Goal: Task Accomplishment & Management: Manage account settings

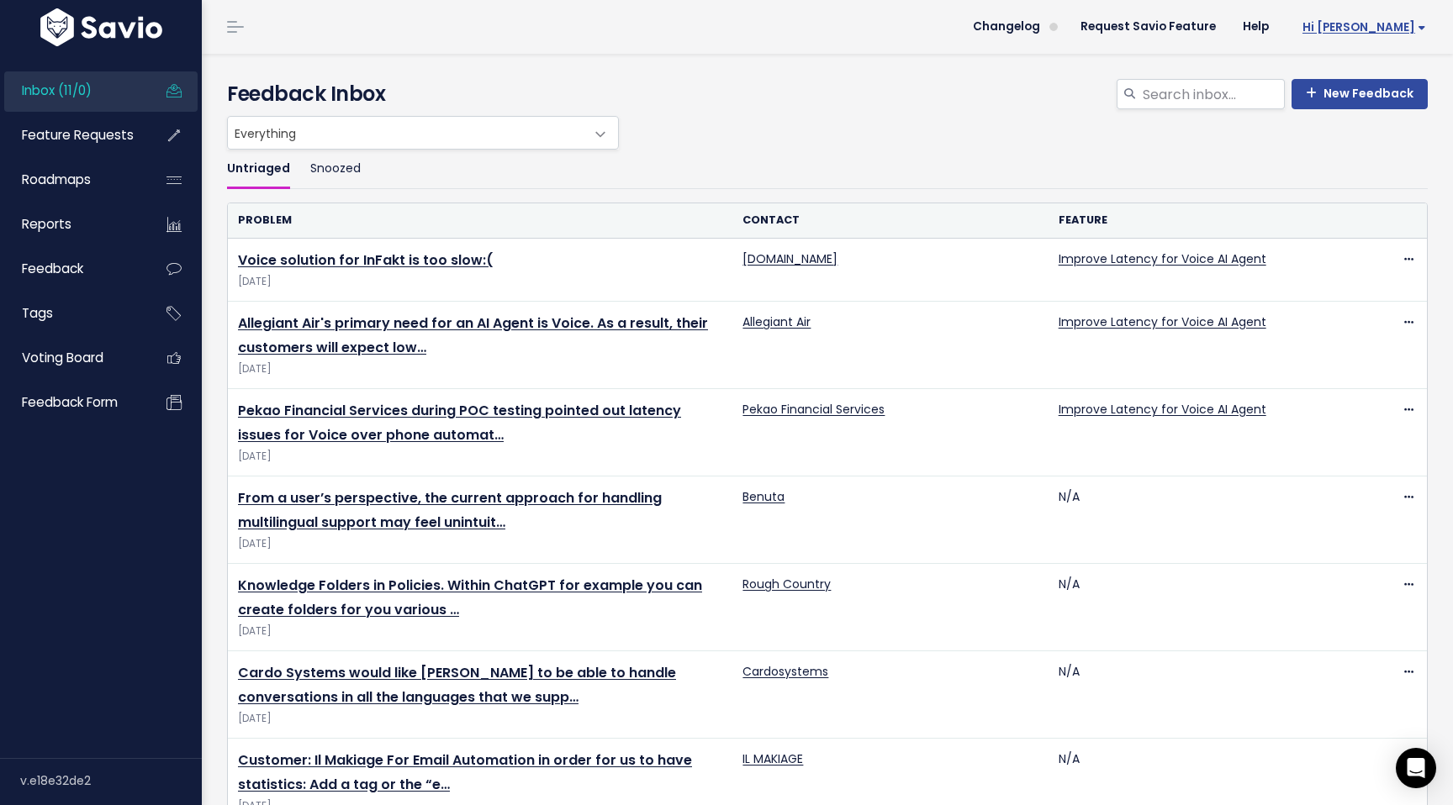
click at [1392, 24] on span "Hi [PERSON_NAME]" at bounding box center [1364, 27] width 124 height 13
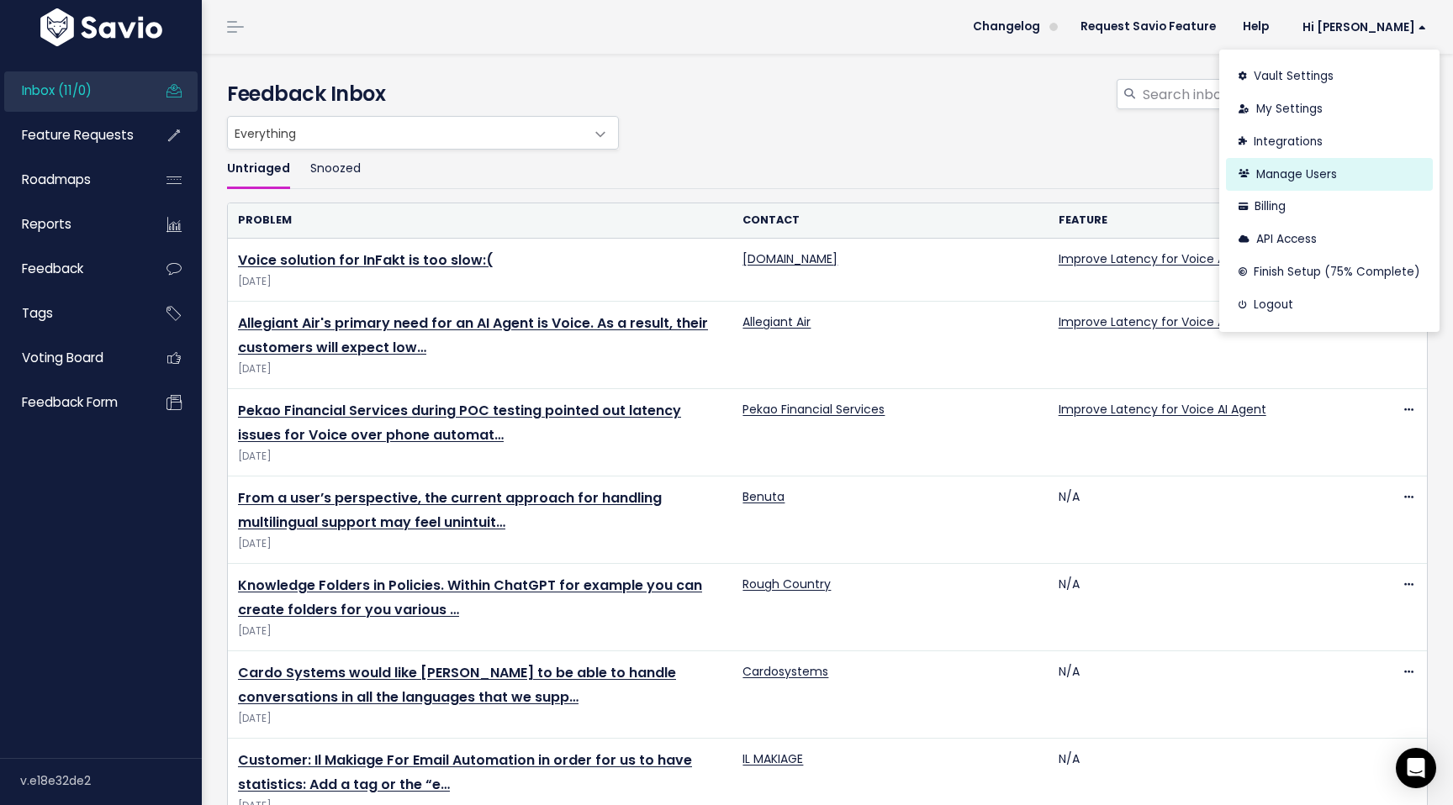
click at [1298, 171] on link "Manage Users" at bounding box center [1329, 174] width 207 height 33
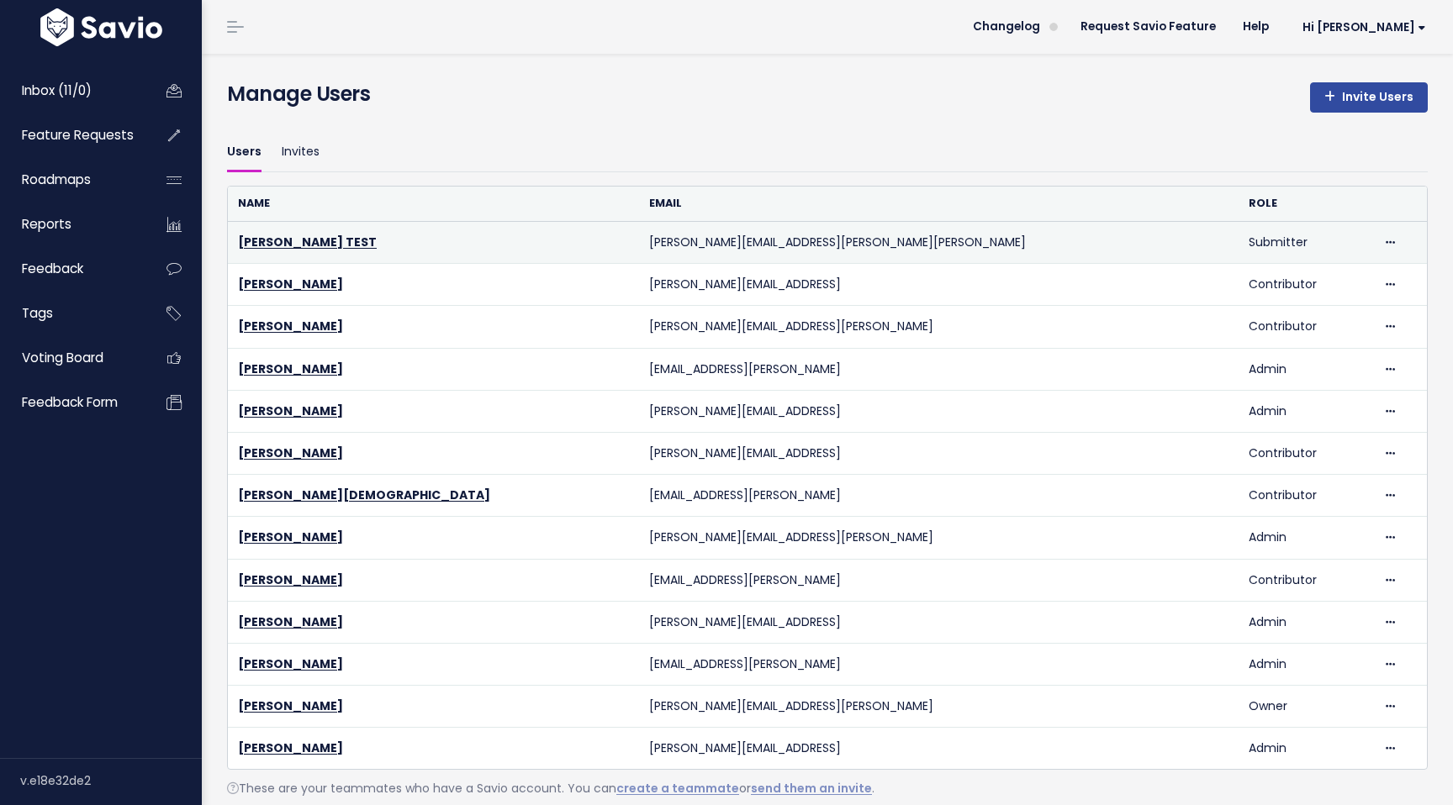
scroll to position [61, 0]
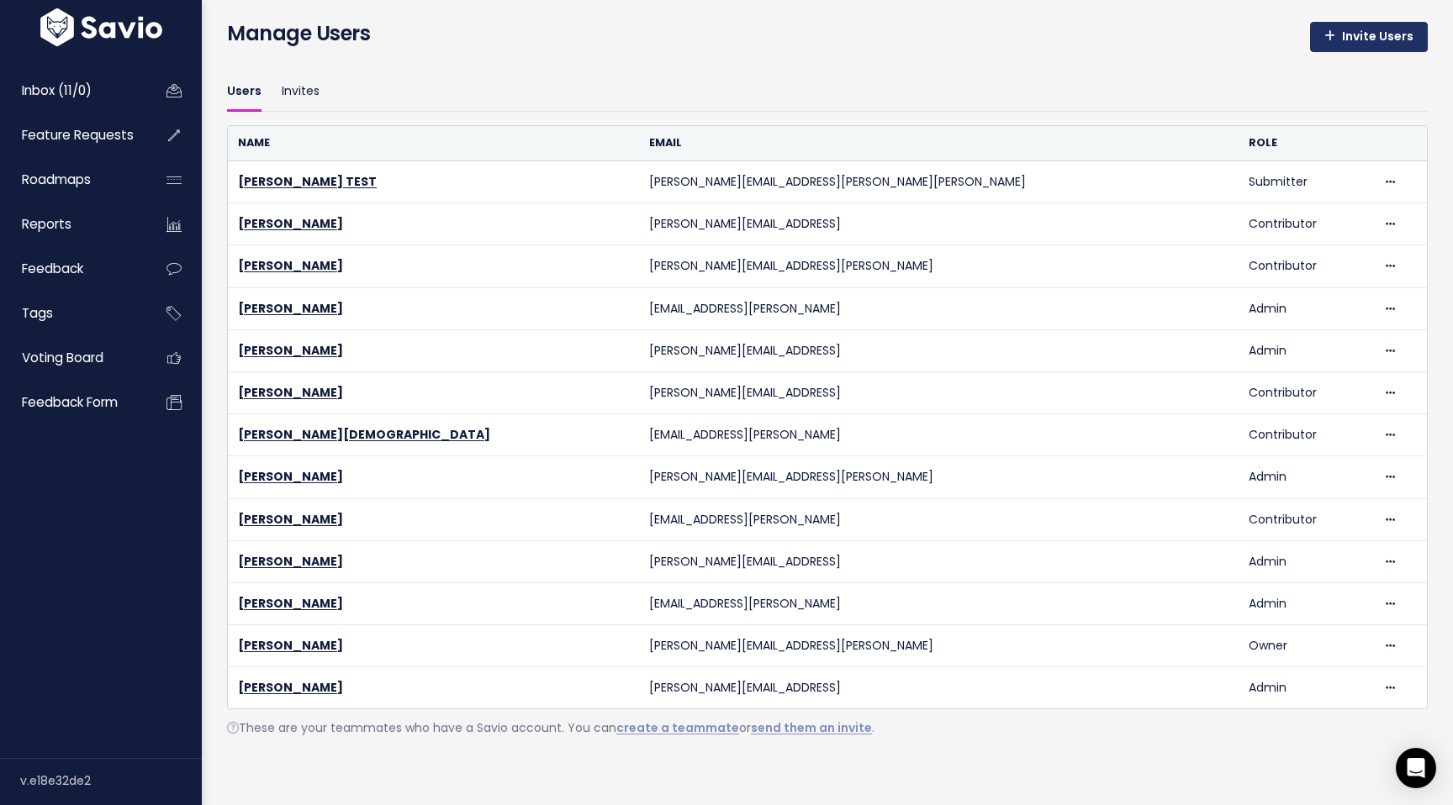
click at [1352, 32] on link "Invite Users" at bounding box center [1369, 37] width 118 height 30
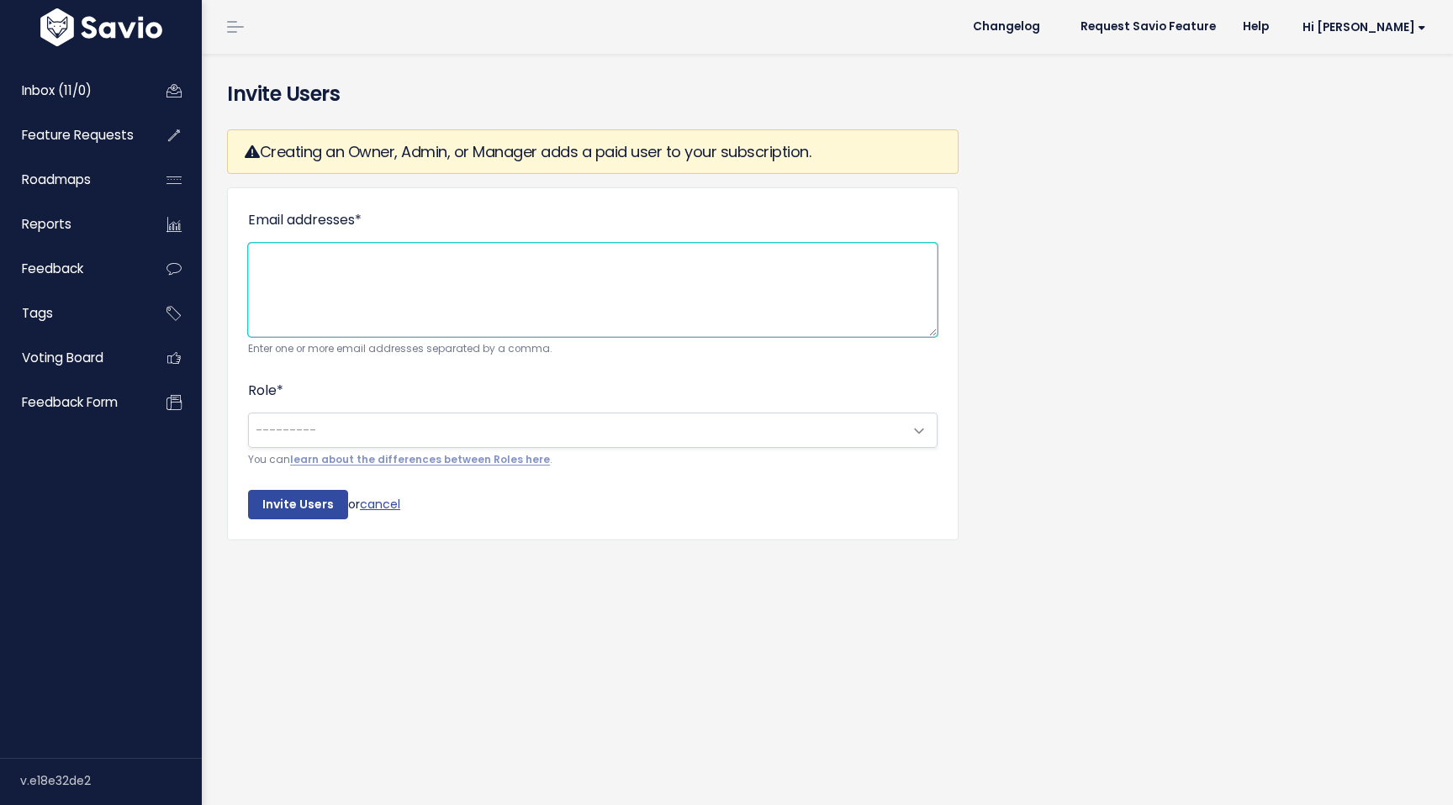
click at [422, 291] on textarea "Email addresses *" at bounding box center [592, 290] width 689 height 94
paste textarea "adam.gosciniak@zowie.ai"
type textarea "adam.gosciniak@zowie.ai"
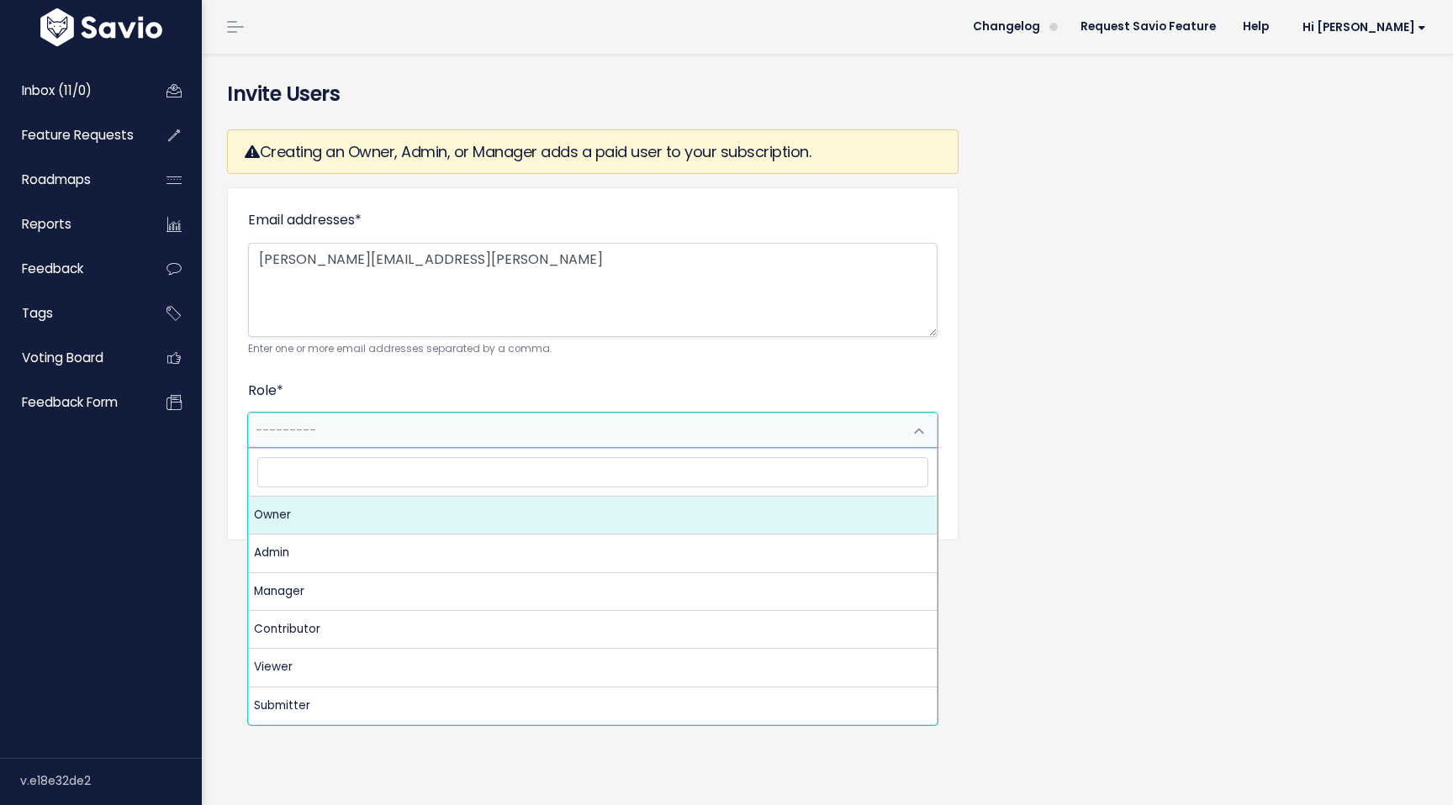
click at [358, 426] on span "---------" at bounding box center [576, 431] width 654 height 34
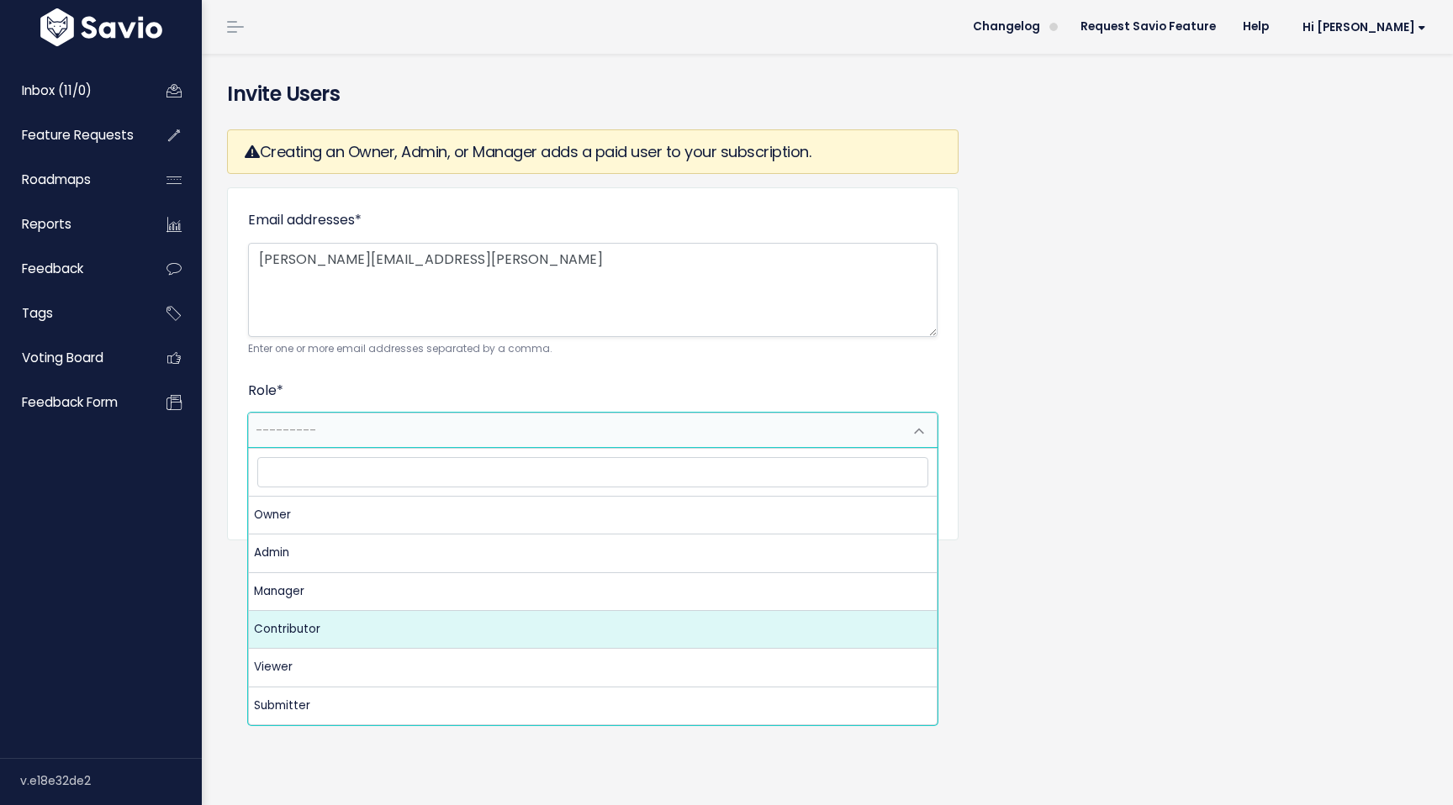
select select "CONTRIBUTOR"
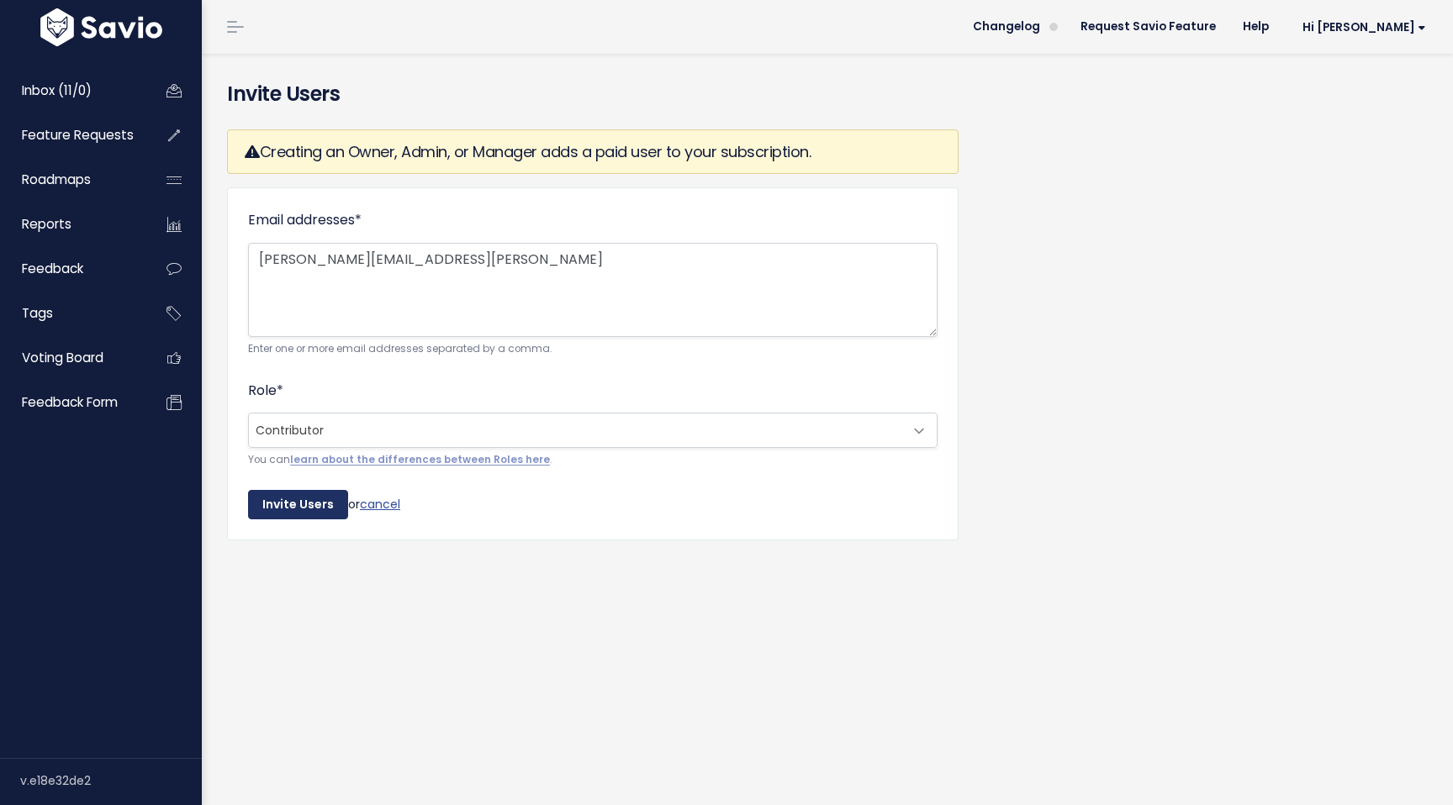
click at [284, 504] on input "Invite Users" at bounding box center [298, 505] width 100 height 30
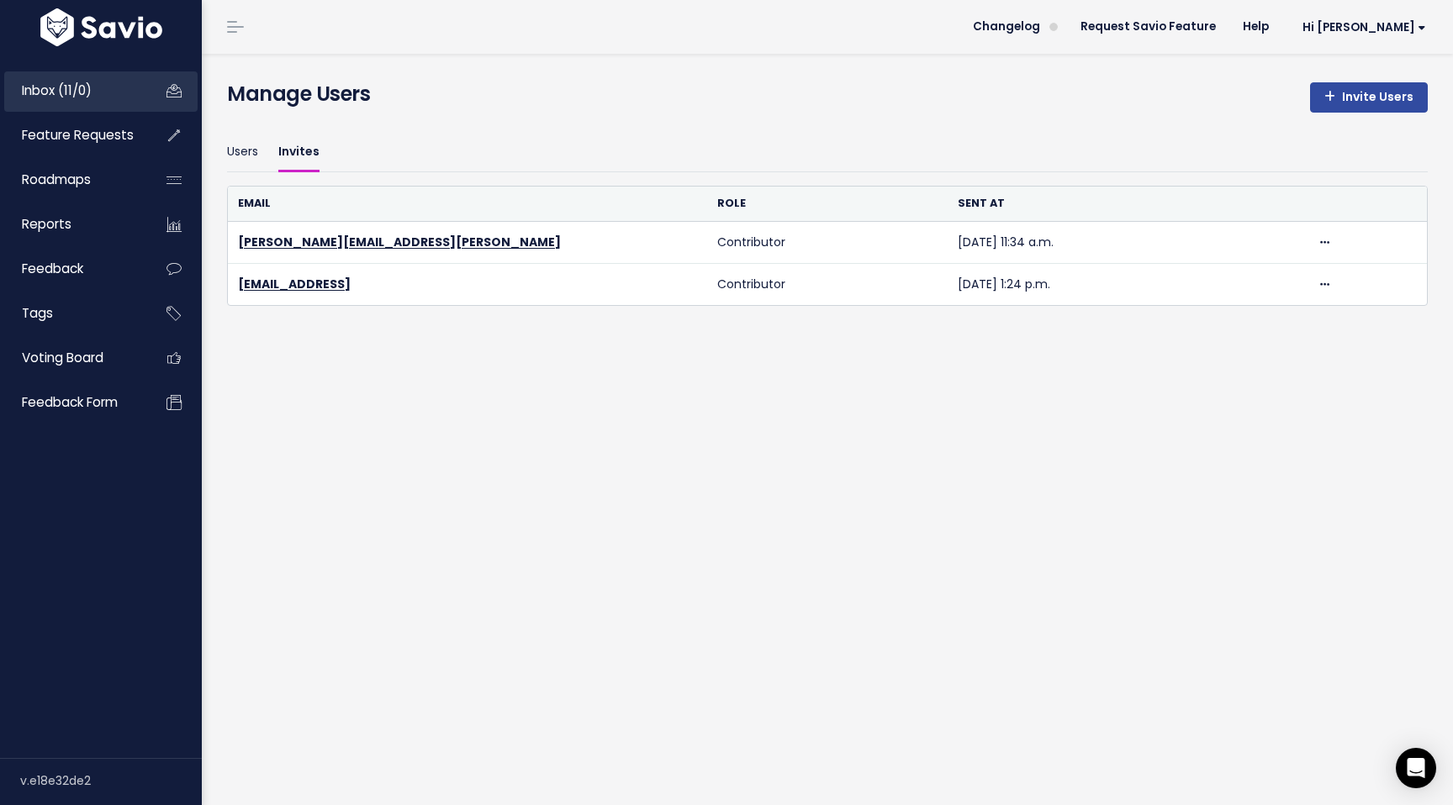
click at [62, 88] on span "Inbox (11/0)" at bounding box center [57, 91] width 70 height 18
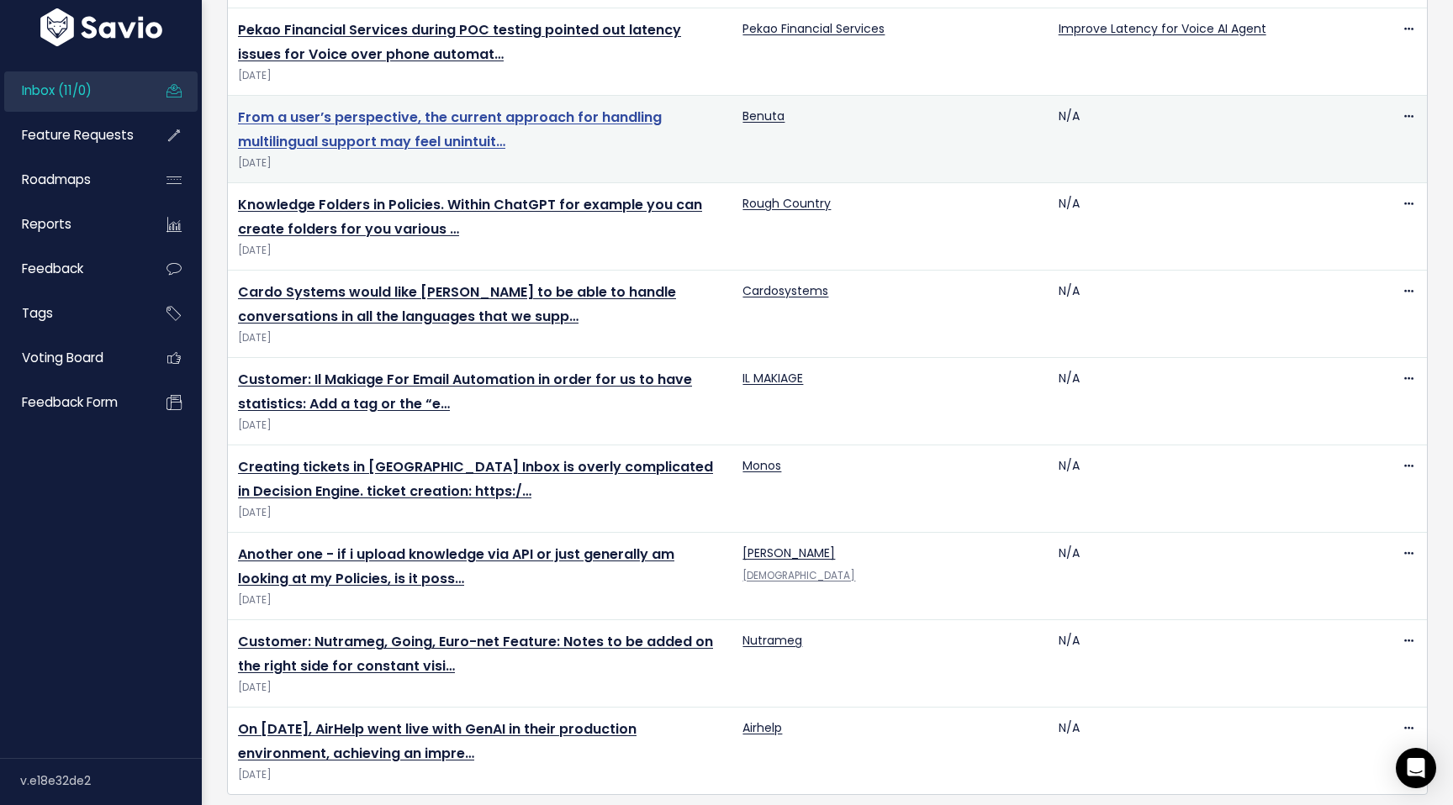
scroll to position [398, 0]
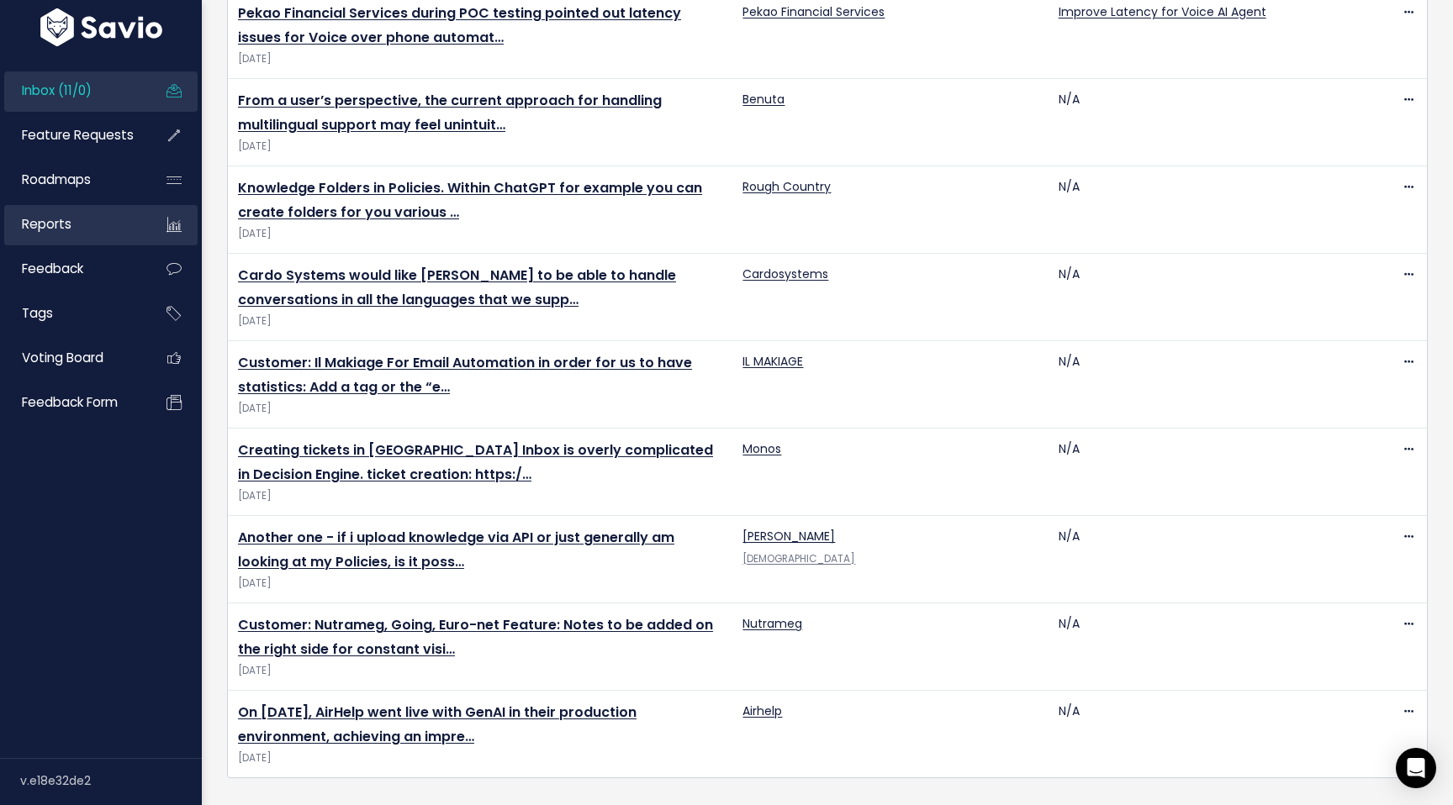
click at [58, 233] on span "Reports" at bounding box center [47, 224] width 50 height 18
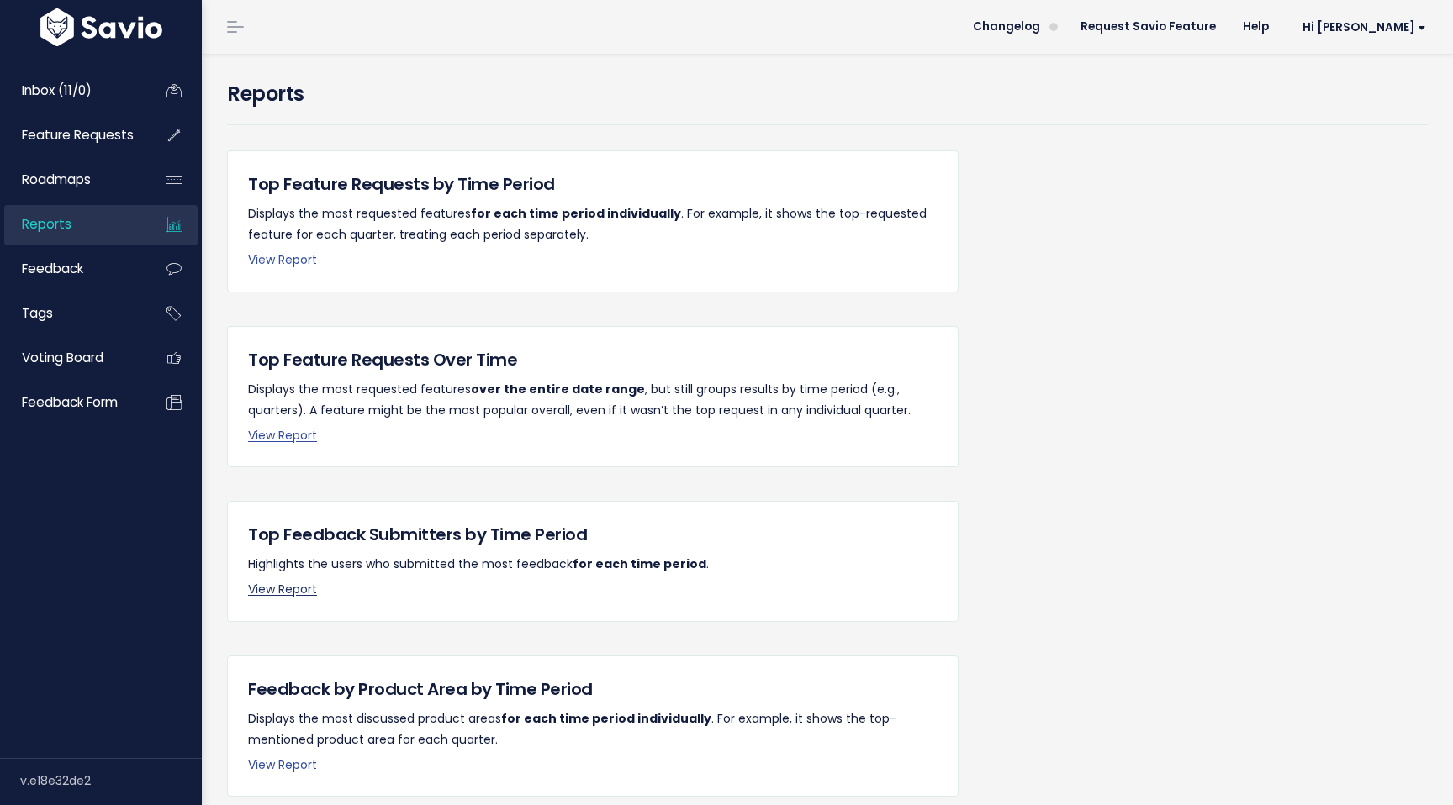
click at [282, 591] on link "View Report" at bounding box center [282, 589] width 69 height 17
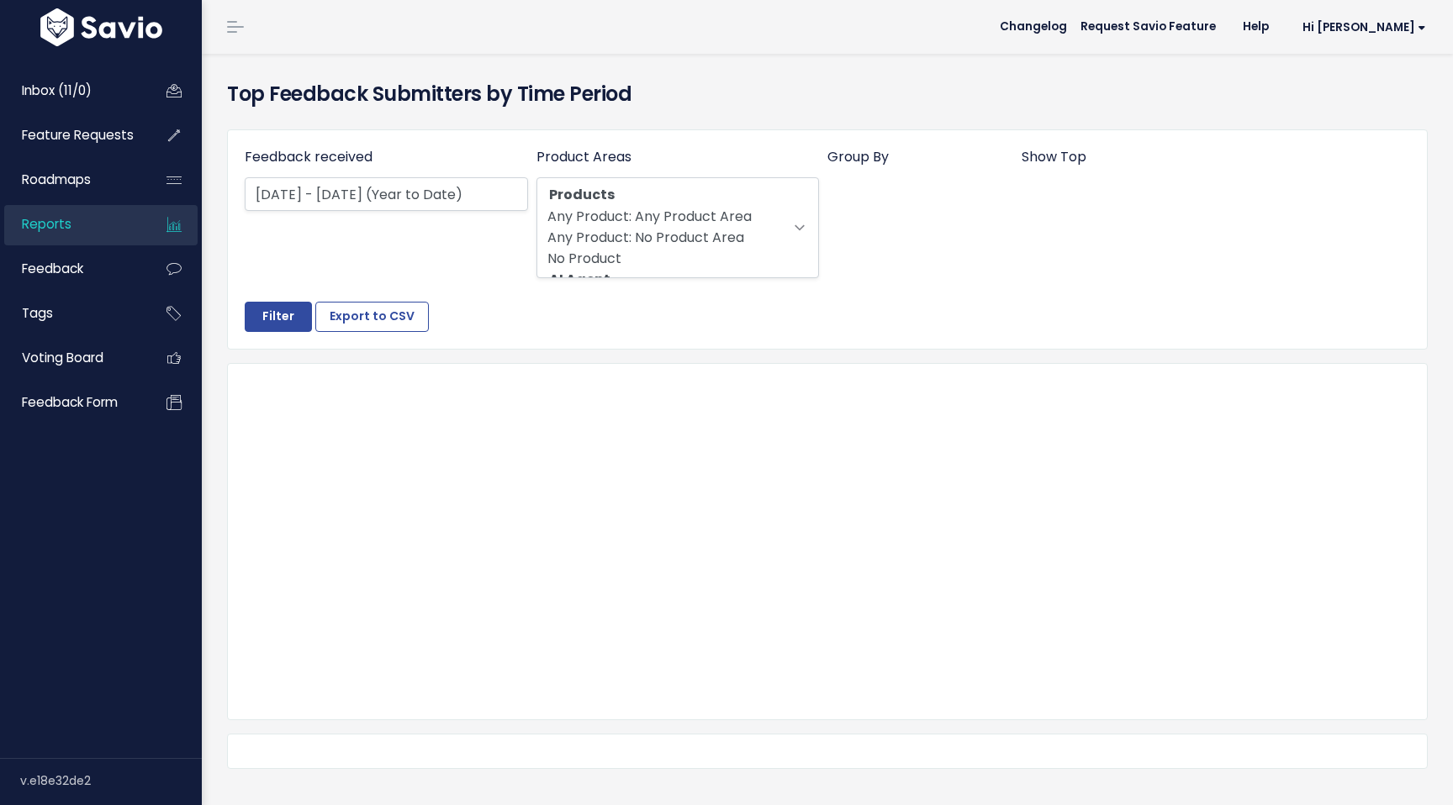
select select
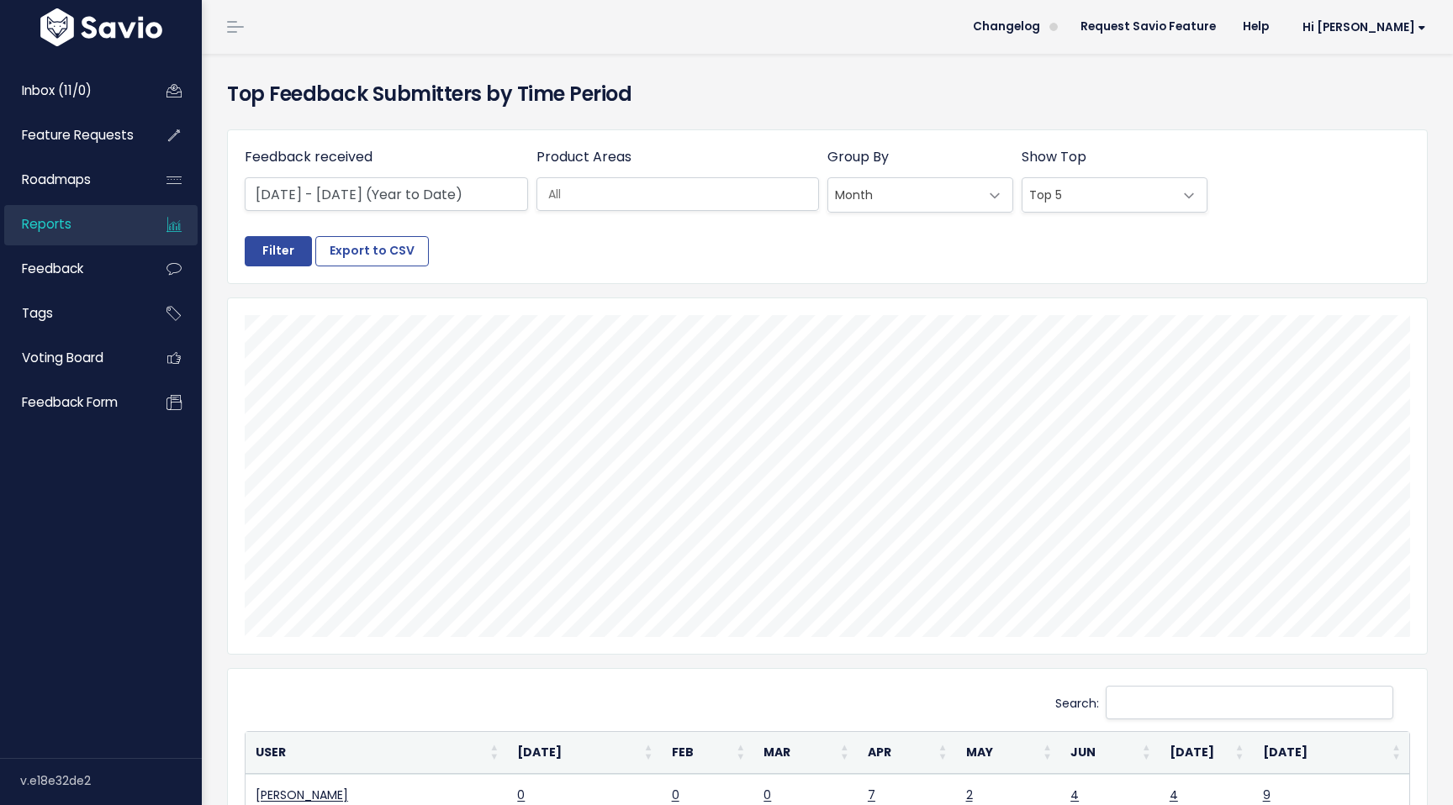
scroll to position [48, 0]
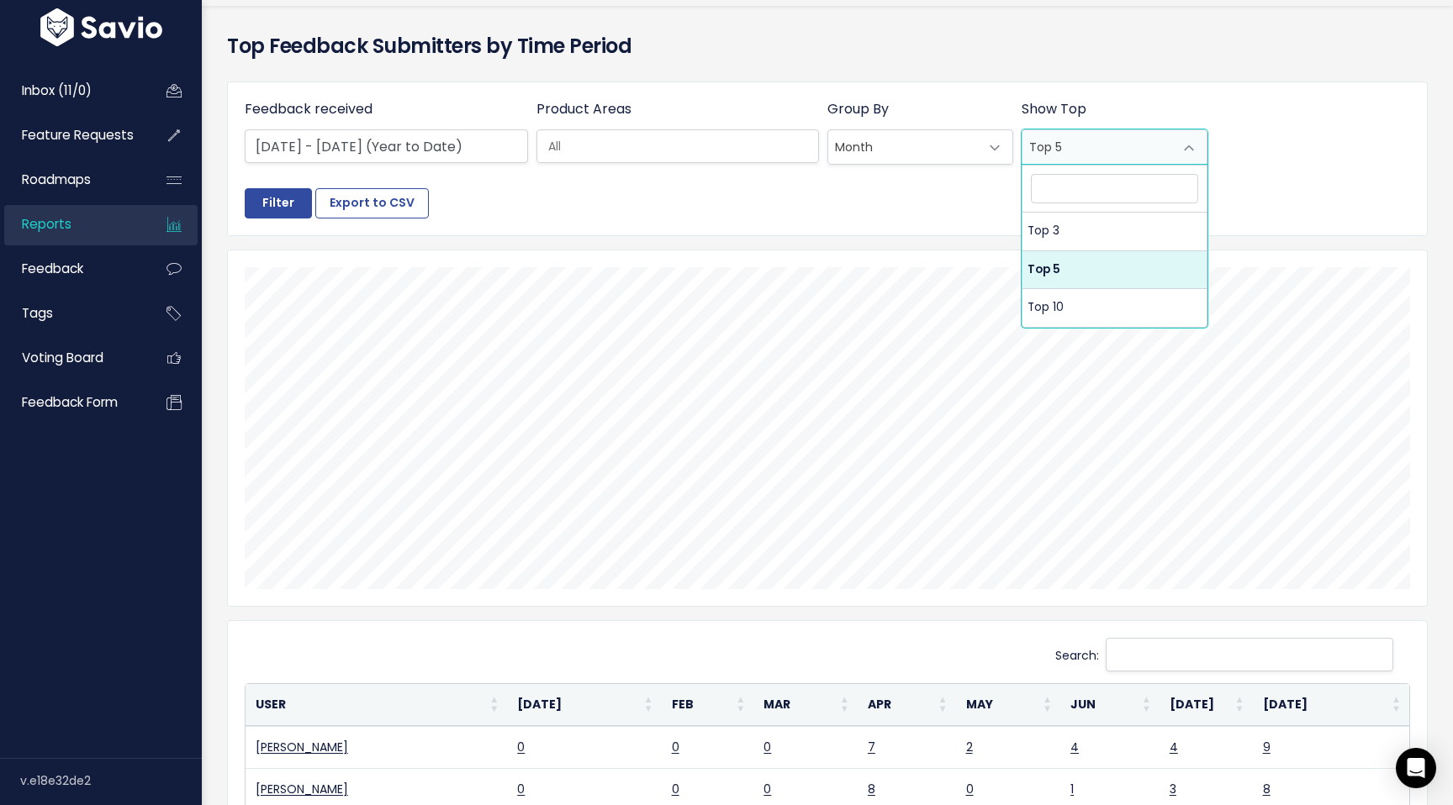
click at [1185, 143] on span at bounding box center [1189, 148] width 34 height 34
select select "10"
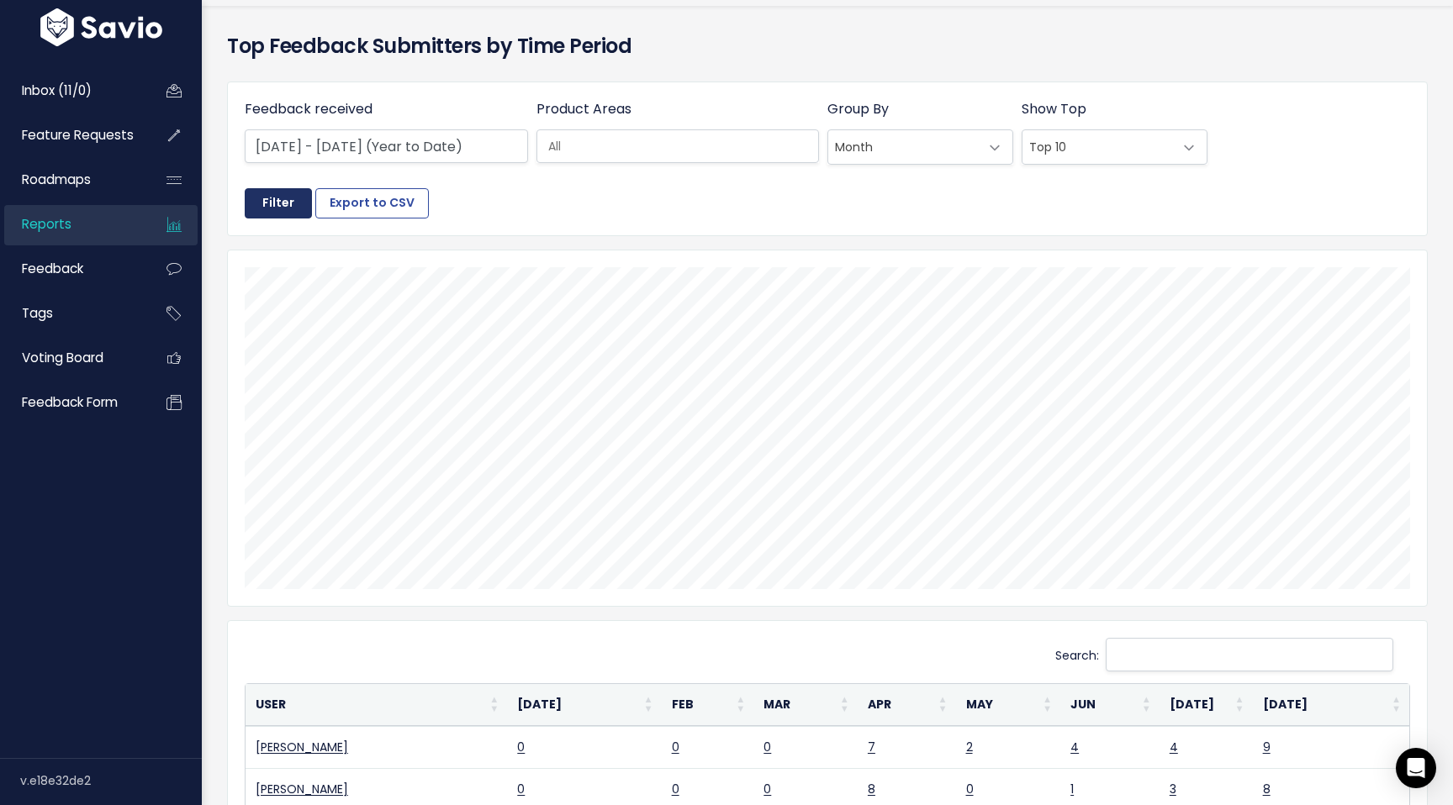
click at [275, 203] on input "Filter" at bounding box center [278, 203] width 67 height 30
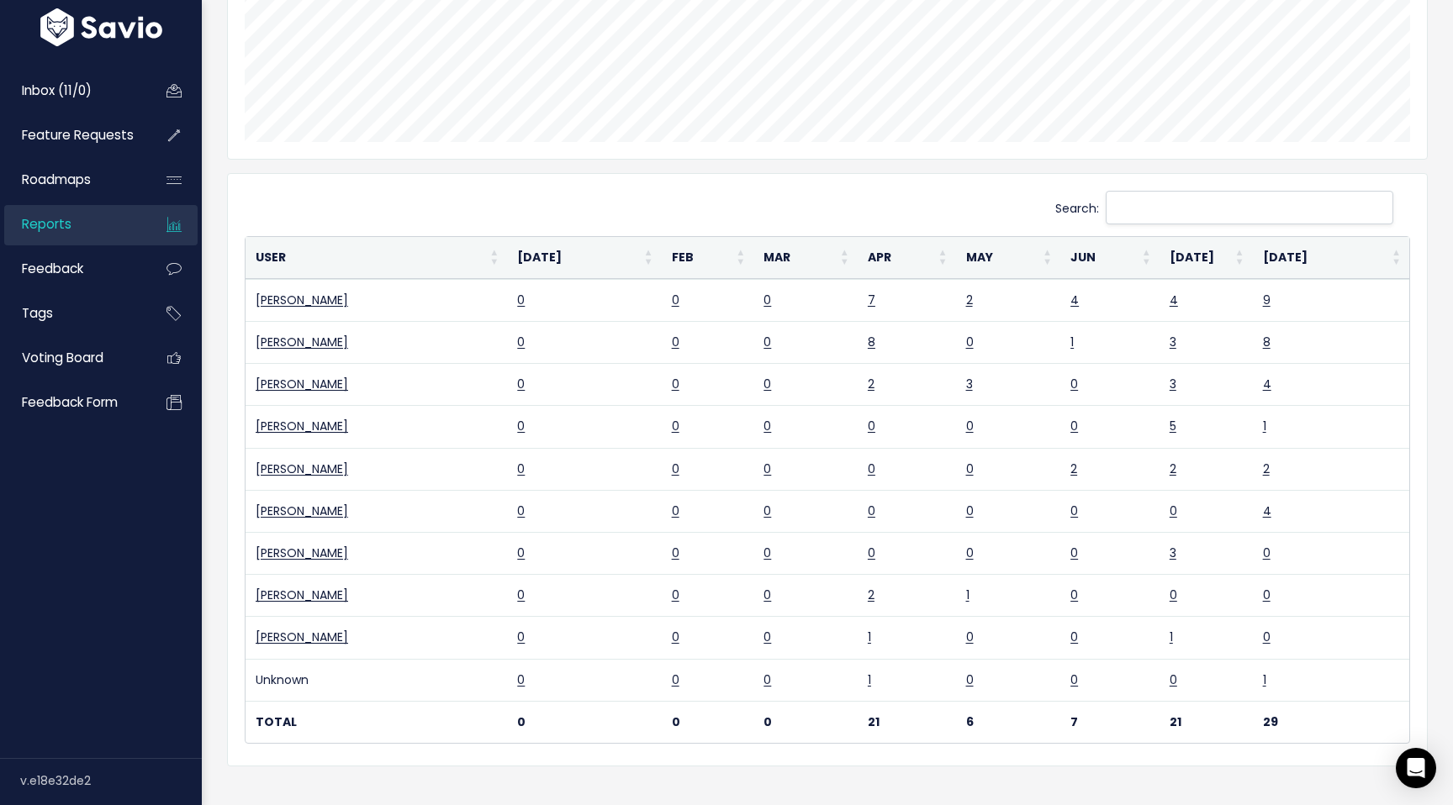
scroll to position [535, 0]
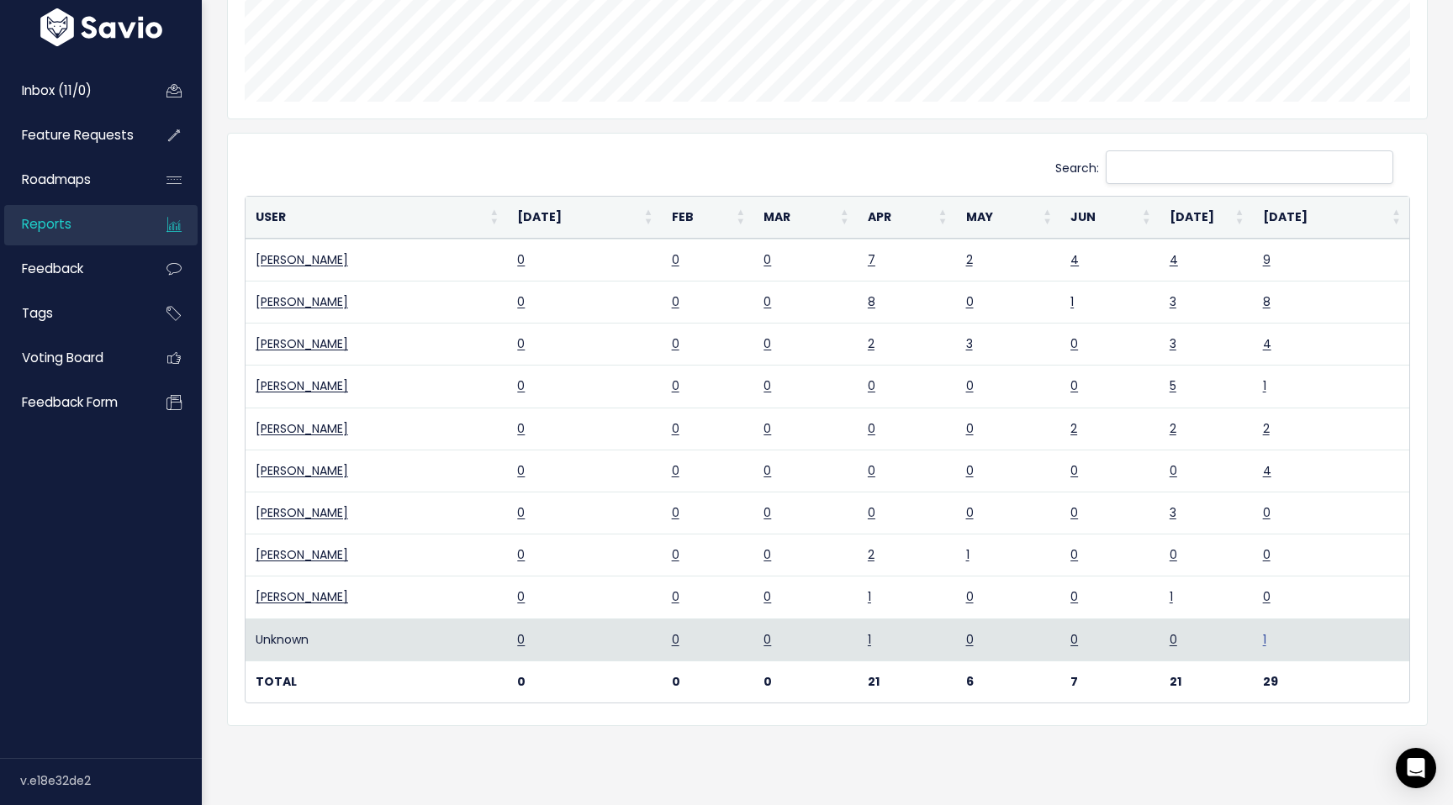
click at [1263, 637] on link "1" at bounding box center [1264, 639] width 3 height 17
click at [868, 642] on link "1" at bounding box center [868, 639] width 3 height 17
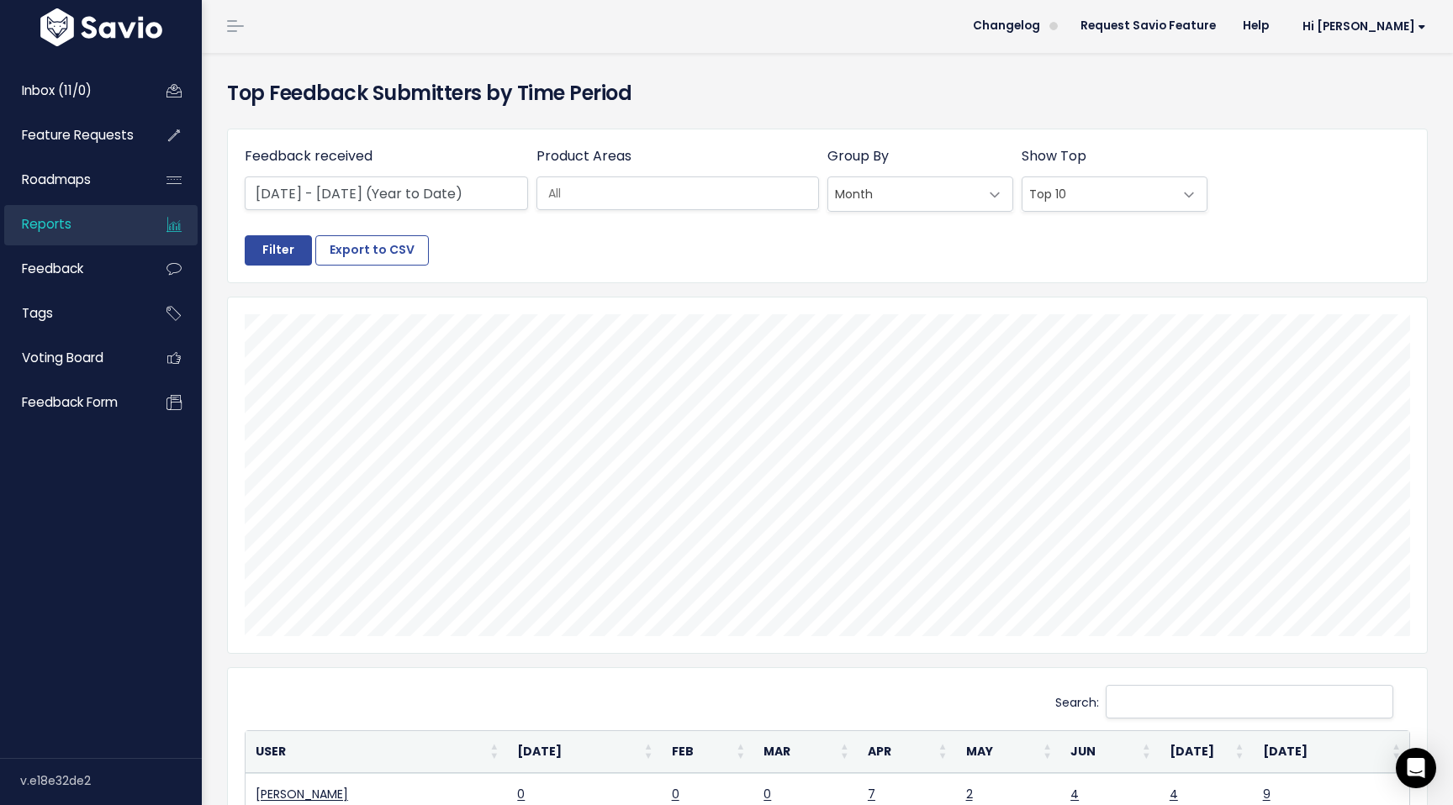
scroll to position [0, 0]
click at [1382, 36] on link "Hi [PERSON_NAME]" at bounding box center [1360, 27] width 157 height 26
click at [1374, 177] on link "Manage Users" at bounding box center [1371, 174] width 124 height 33
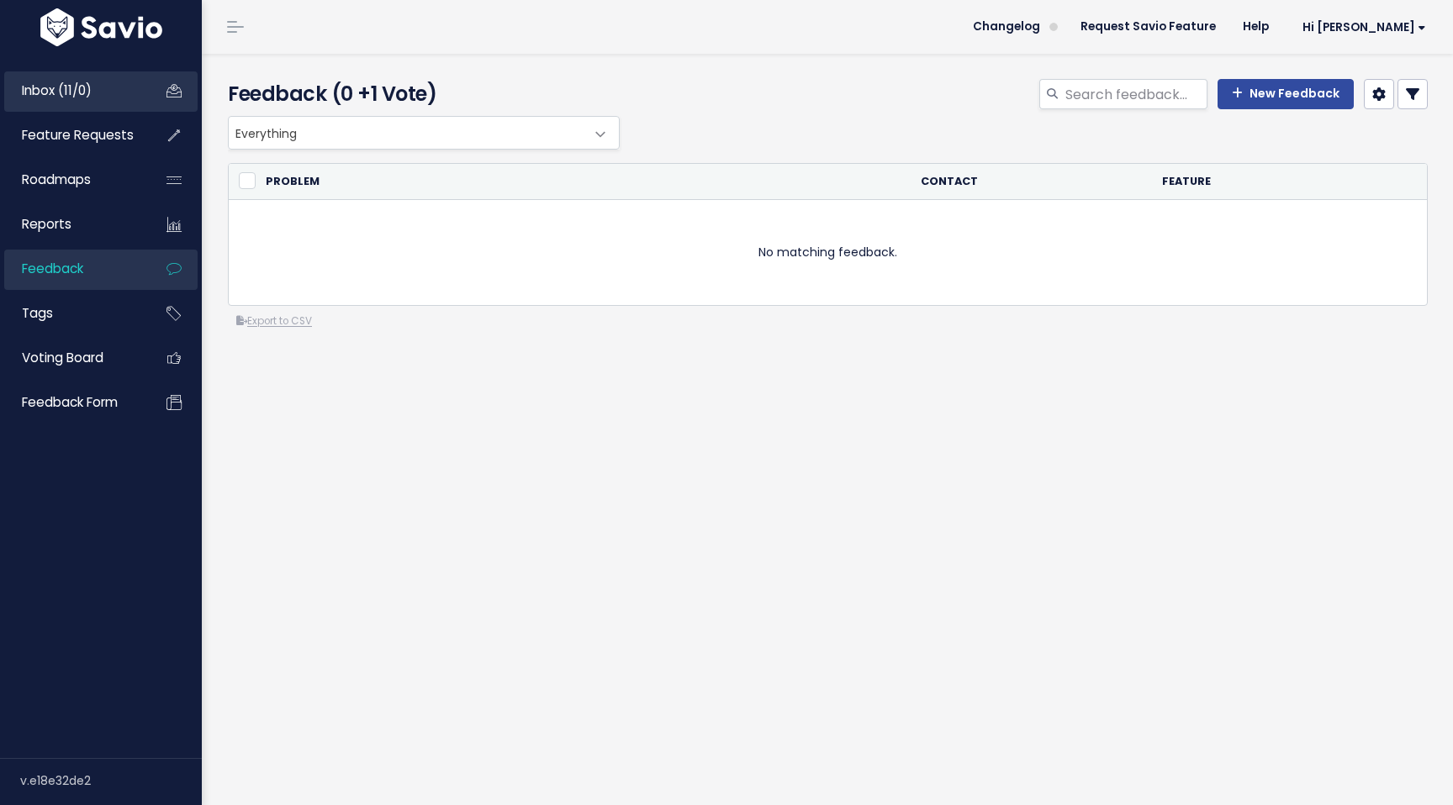
click at [48, 84] on span "Inbox (11/0)" at bounding box center [57, 91] width 70 height 18
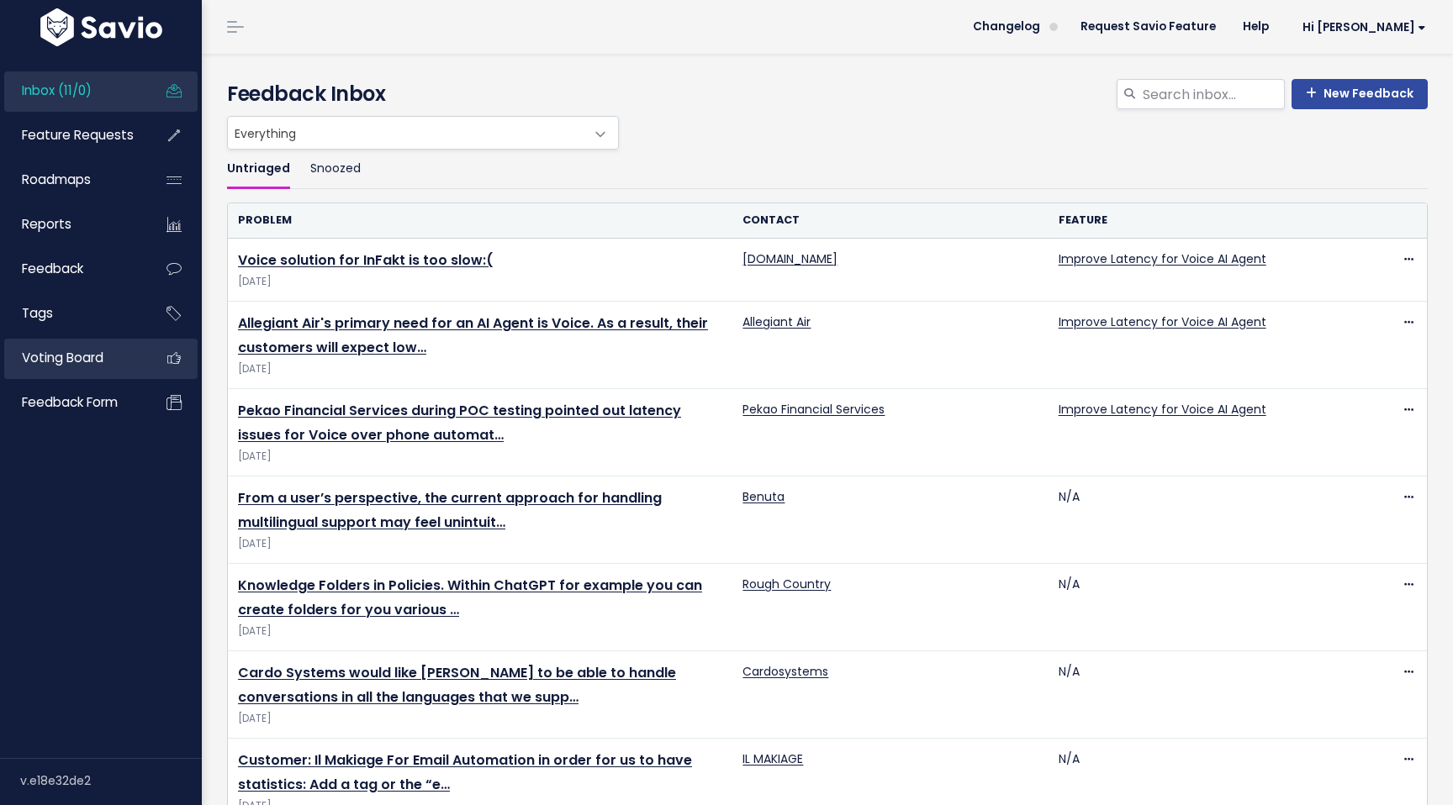
click at [55, 352] on span "Voting Board" at bounding box center [63, 358] width 82 height 18
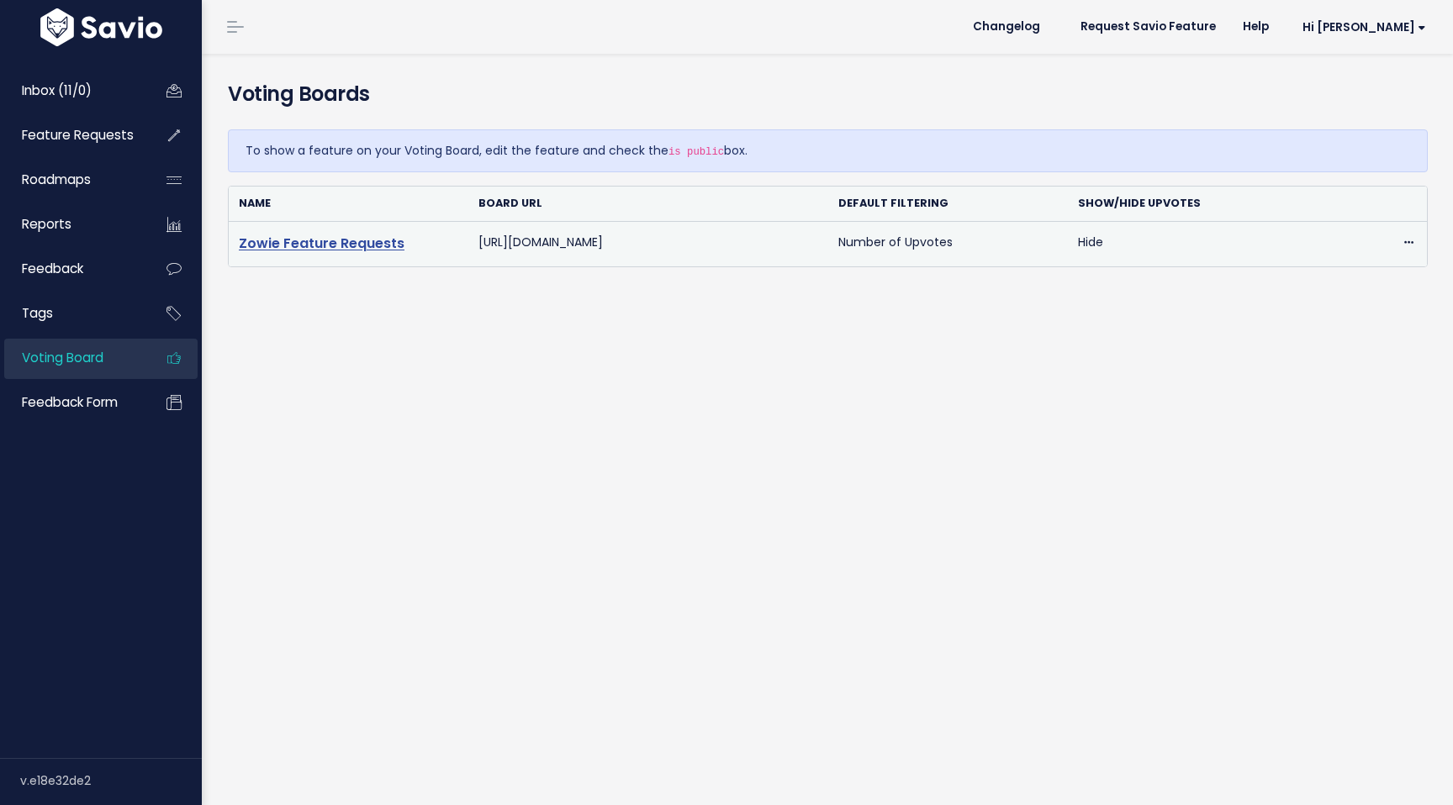
click at [330, 240] on link "Zowie Feature Requests" at bounding box center [322, 243] width 166 height 19
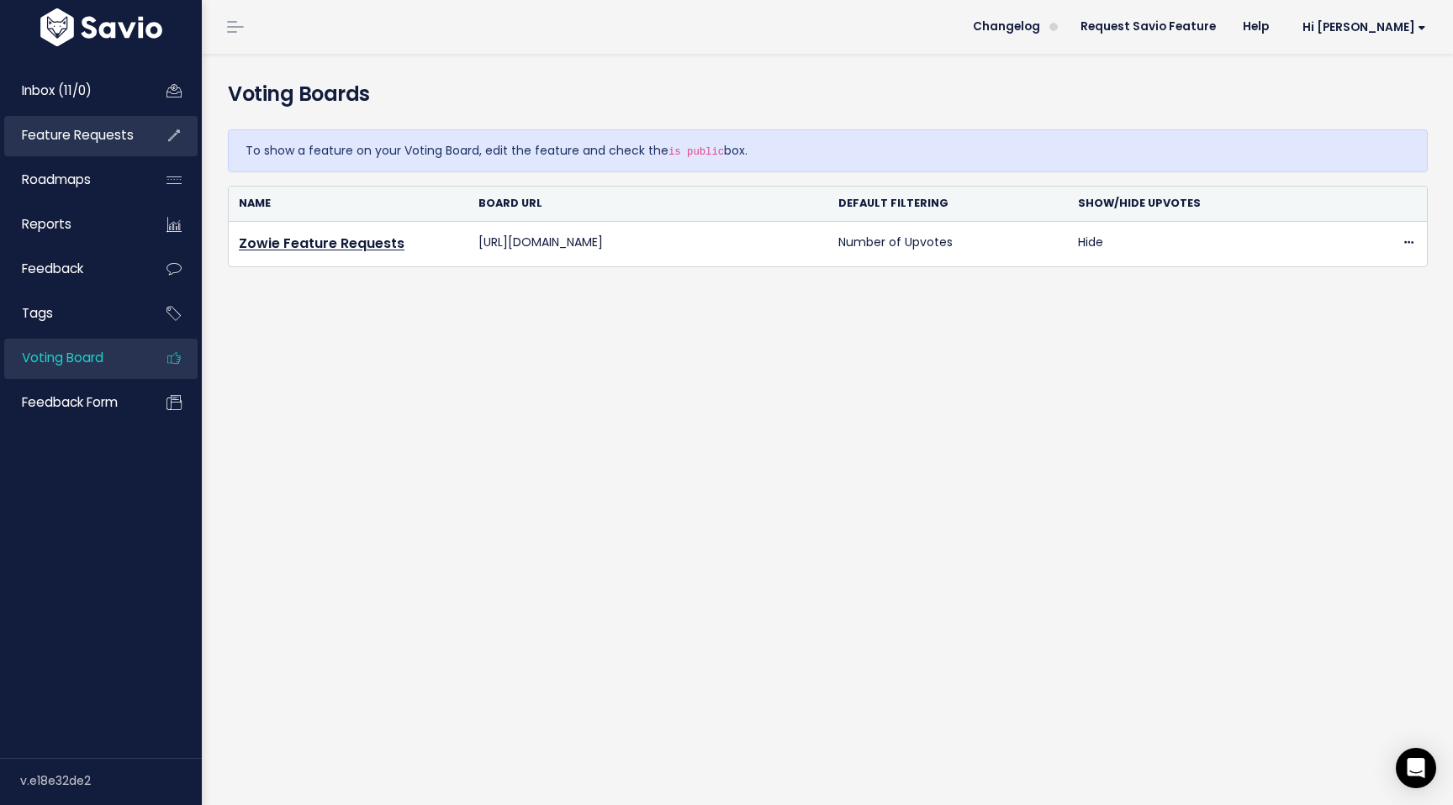
click at [63, 129] on span "Feature Requests" at bounding box center [78, 135] width 112 height 18
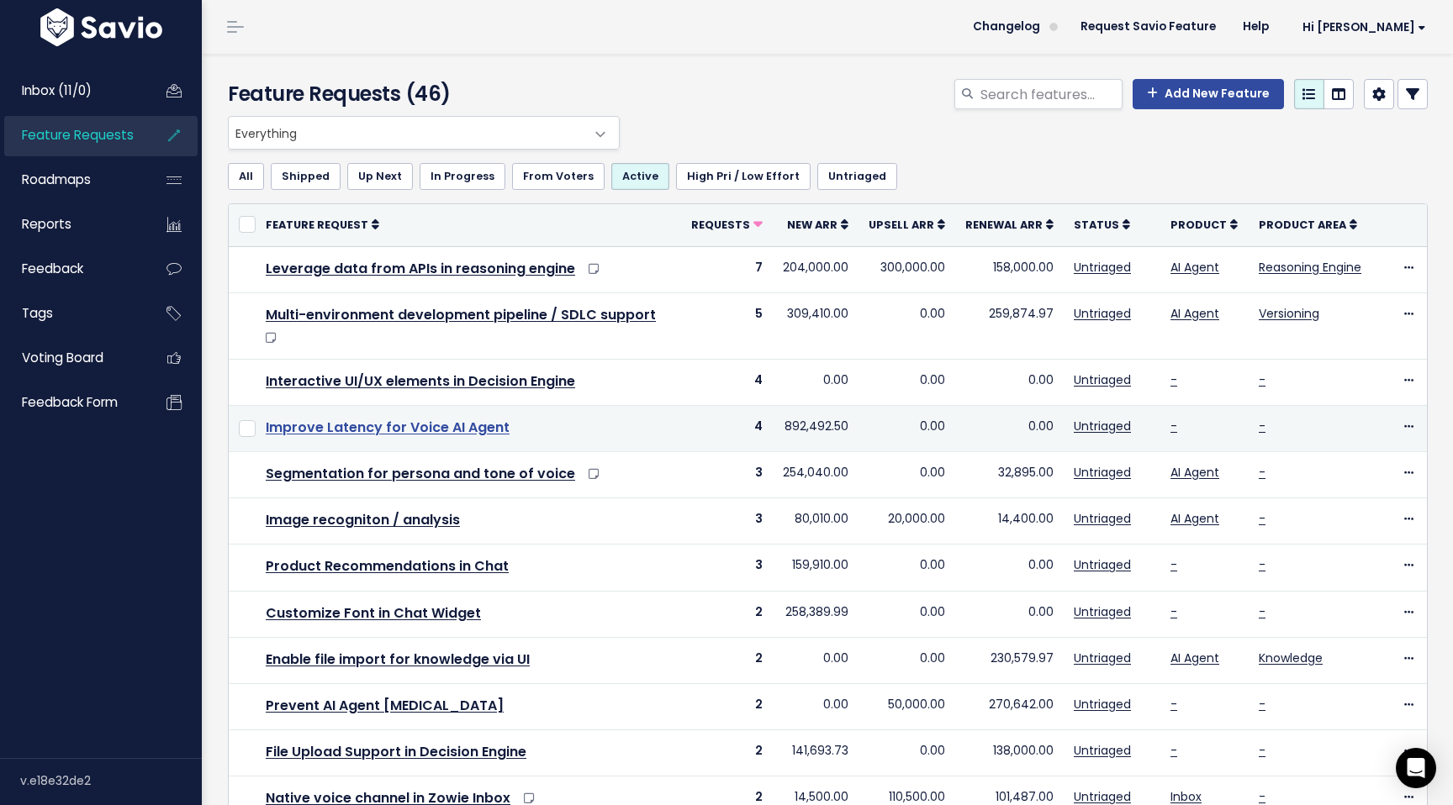
click at [352, 418] on link "Improve Latency for Voice AI Agent" at bounding box center [388, 427] width 244 height 19
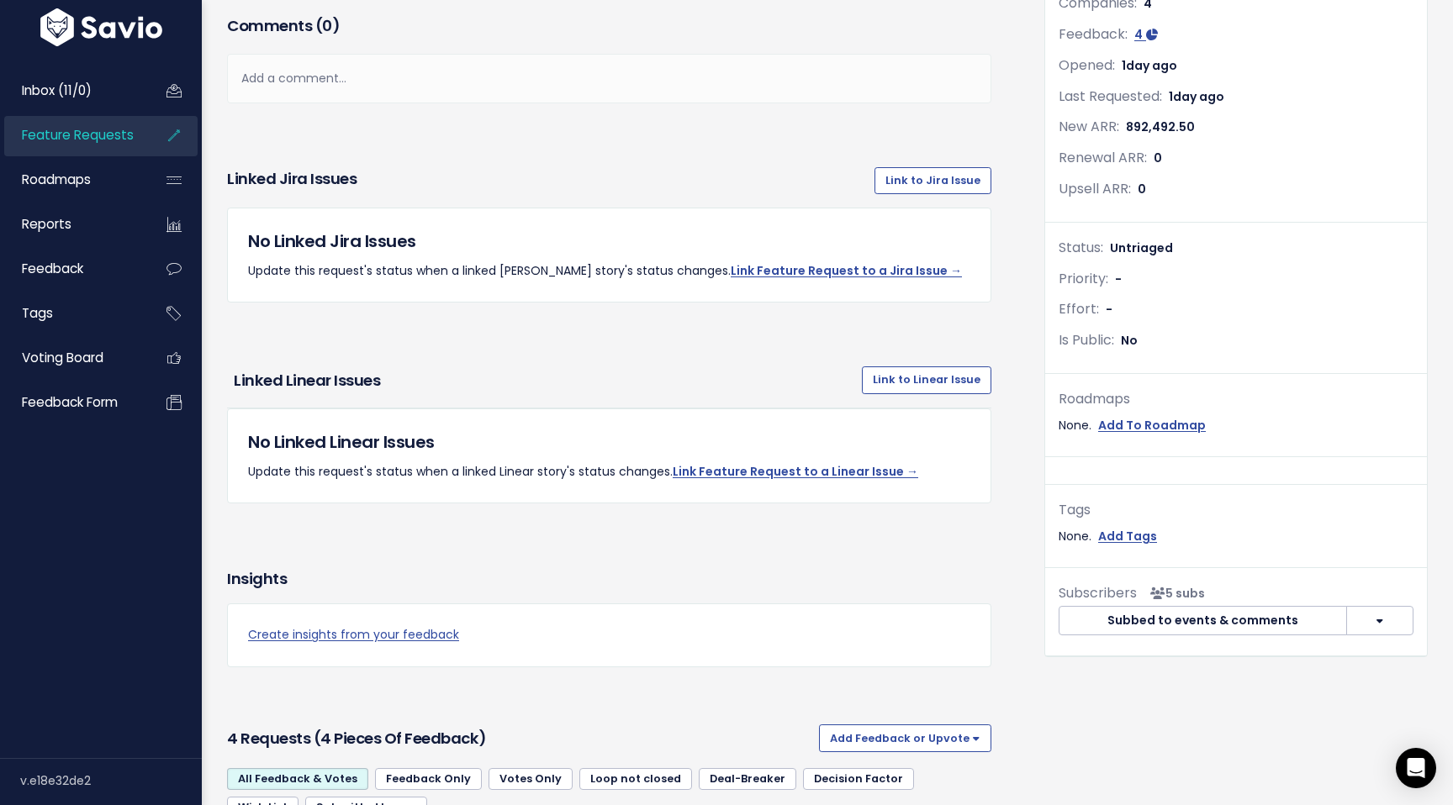
scroll to position [296, 0]
click at [63, 233] on span "Reports" at bounding box center [47, 224] width 50 height 18
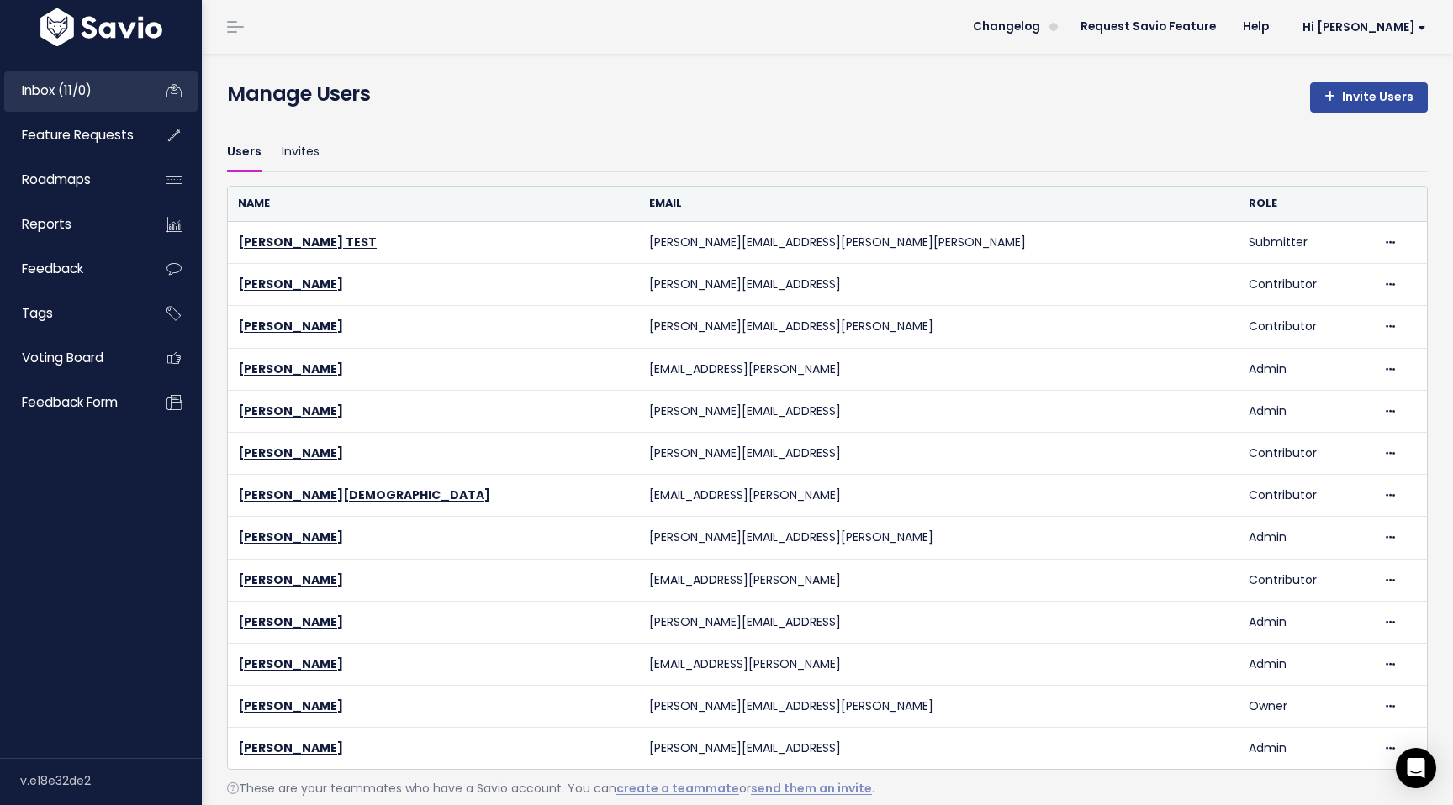
click at [70, 83] on span "Inbox (11/0)" at bounding box center [57, 91] width 70 height 18
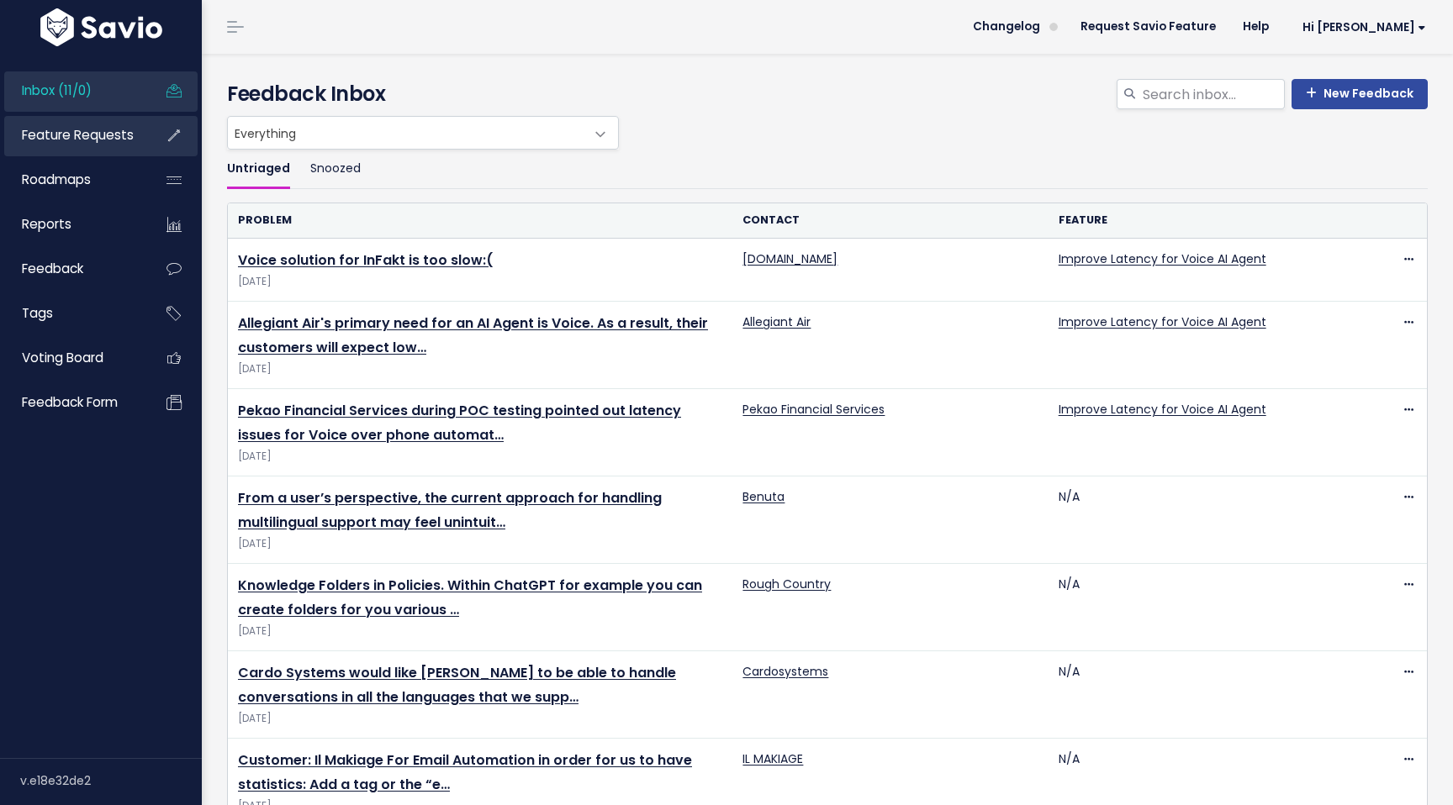
click at [65, 134] on span "Feature Requests" at bounding box center [78, 135] width 112 height 18
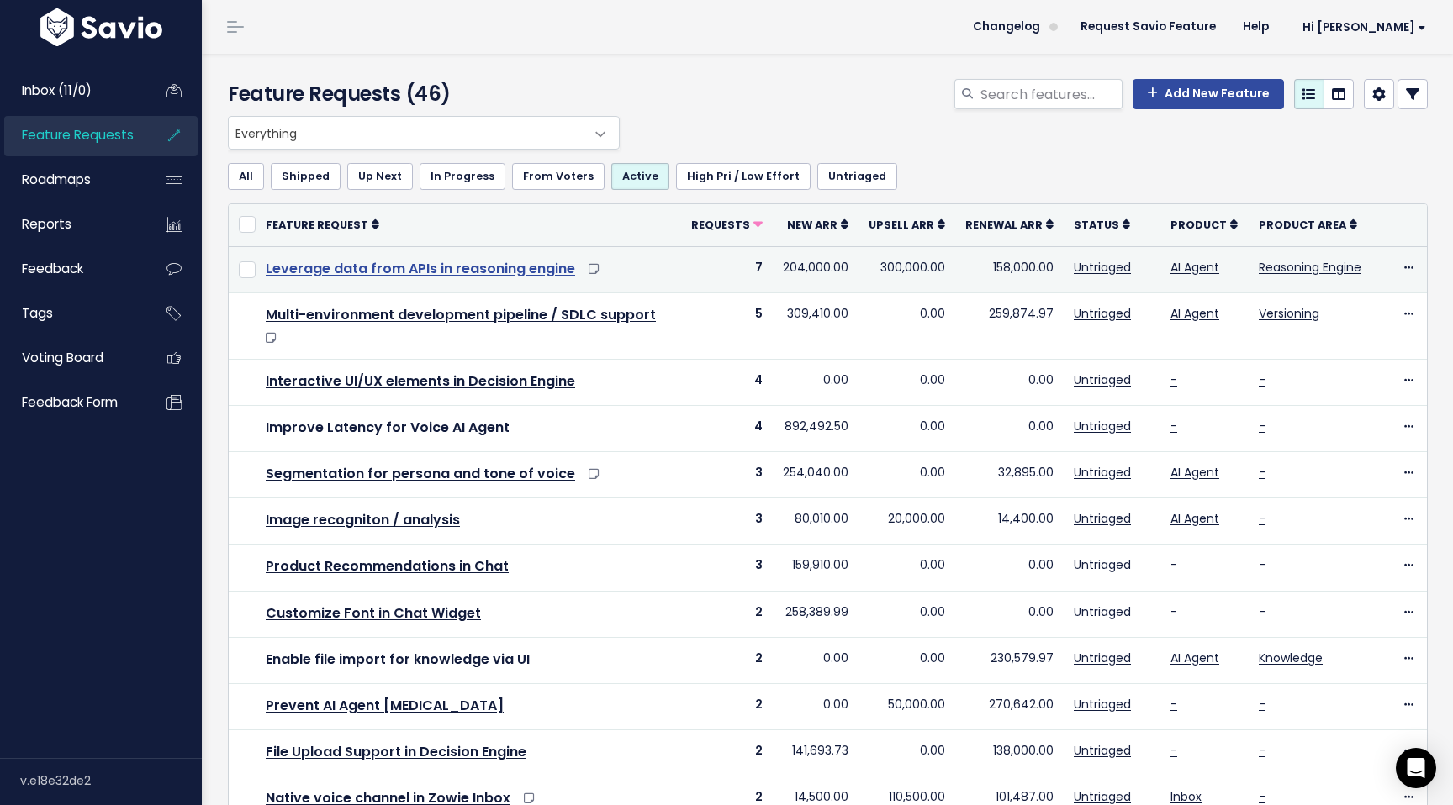
click at [377, 273] on link "Leverage data from APIs in reasoning engine" at bounding box center [420, 268] width 309 height 19
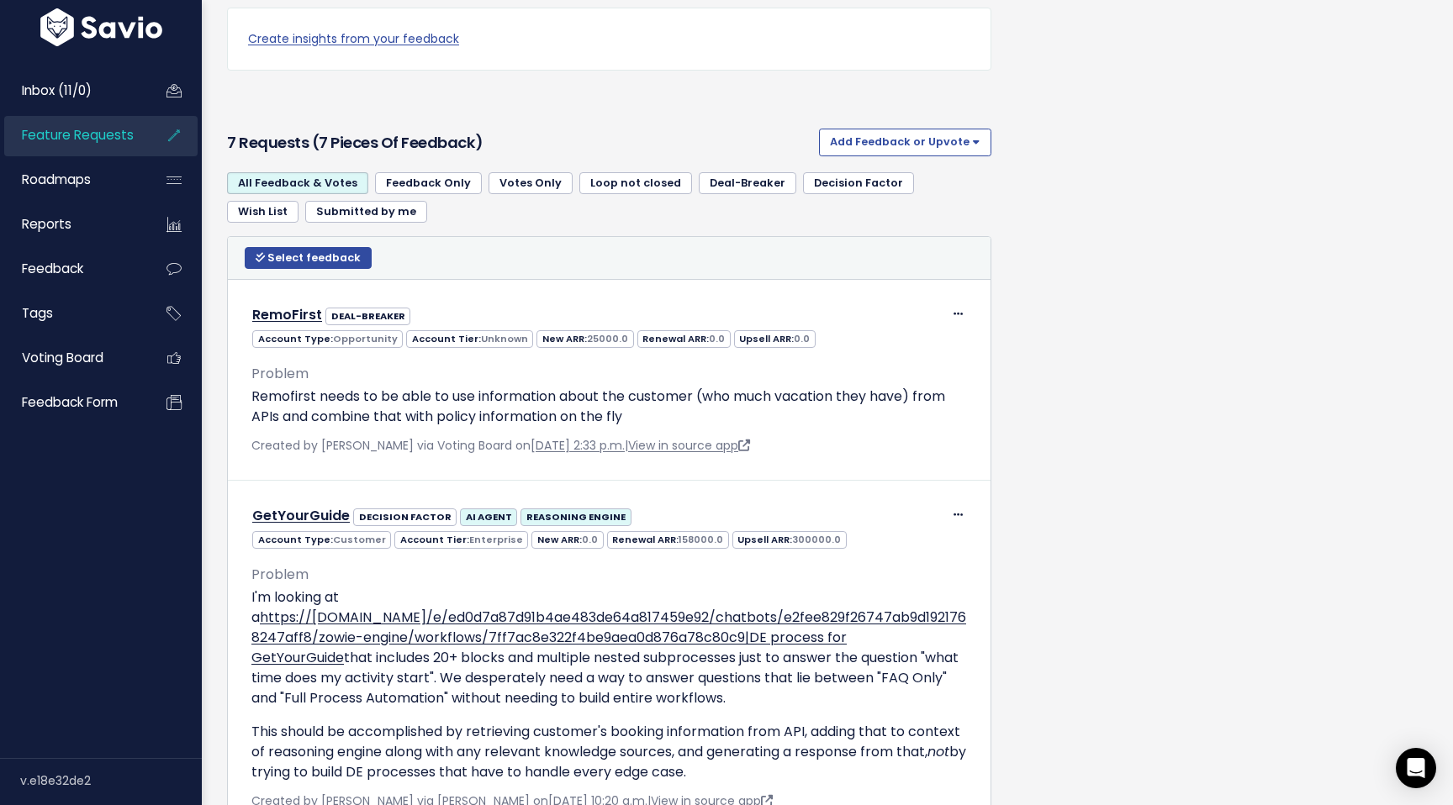
scroll to position [1052, 0]
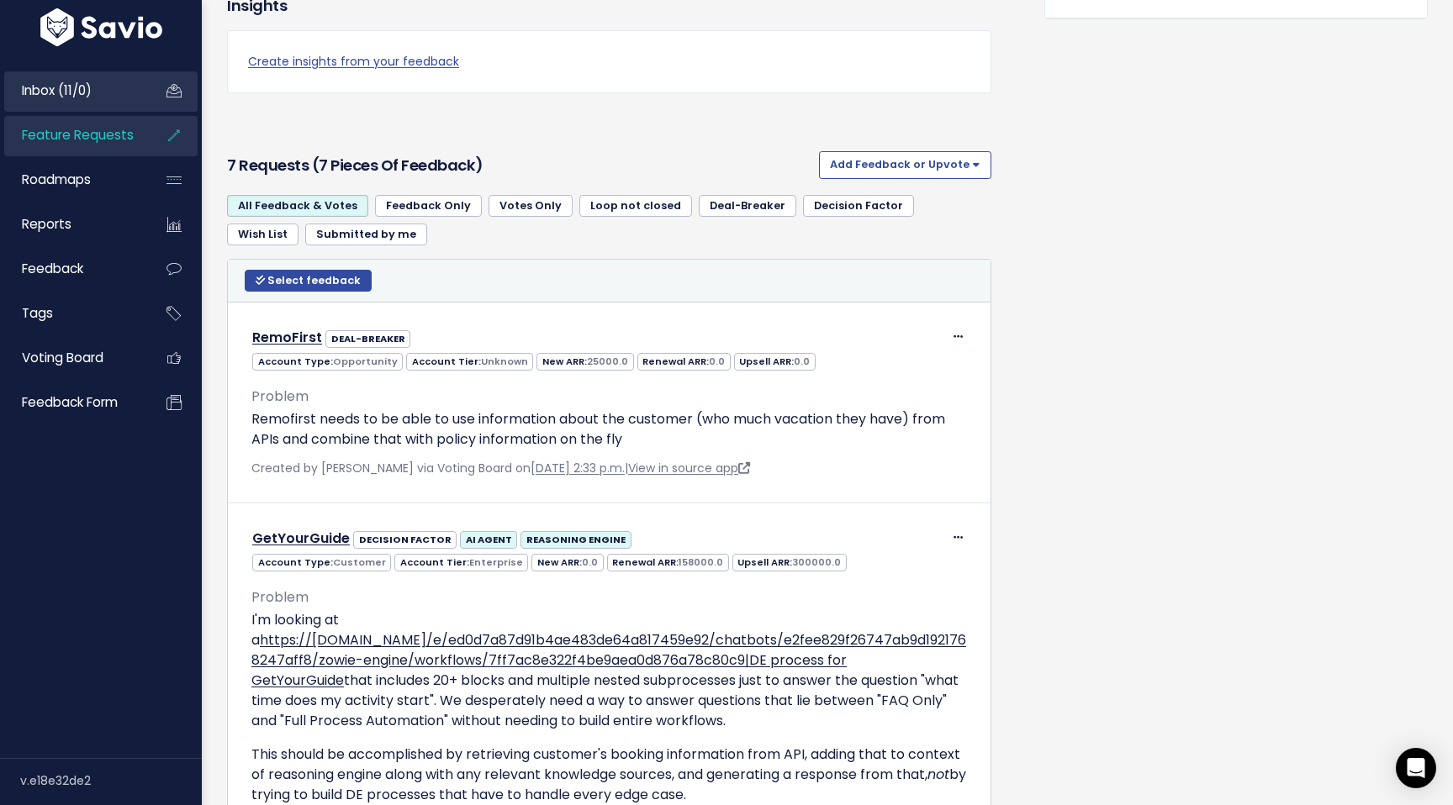
click at [66, 82] on span "Inbox (11/0)" at bounding box center [57, 91] width 70 height 18
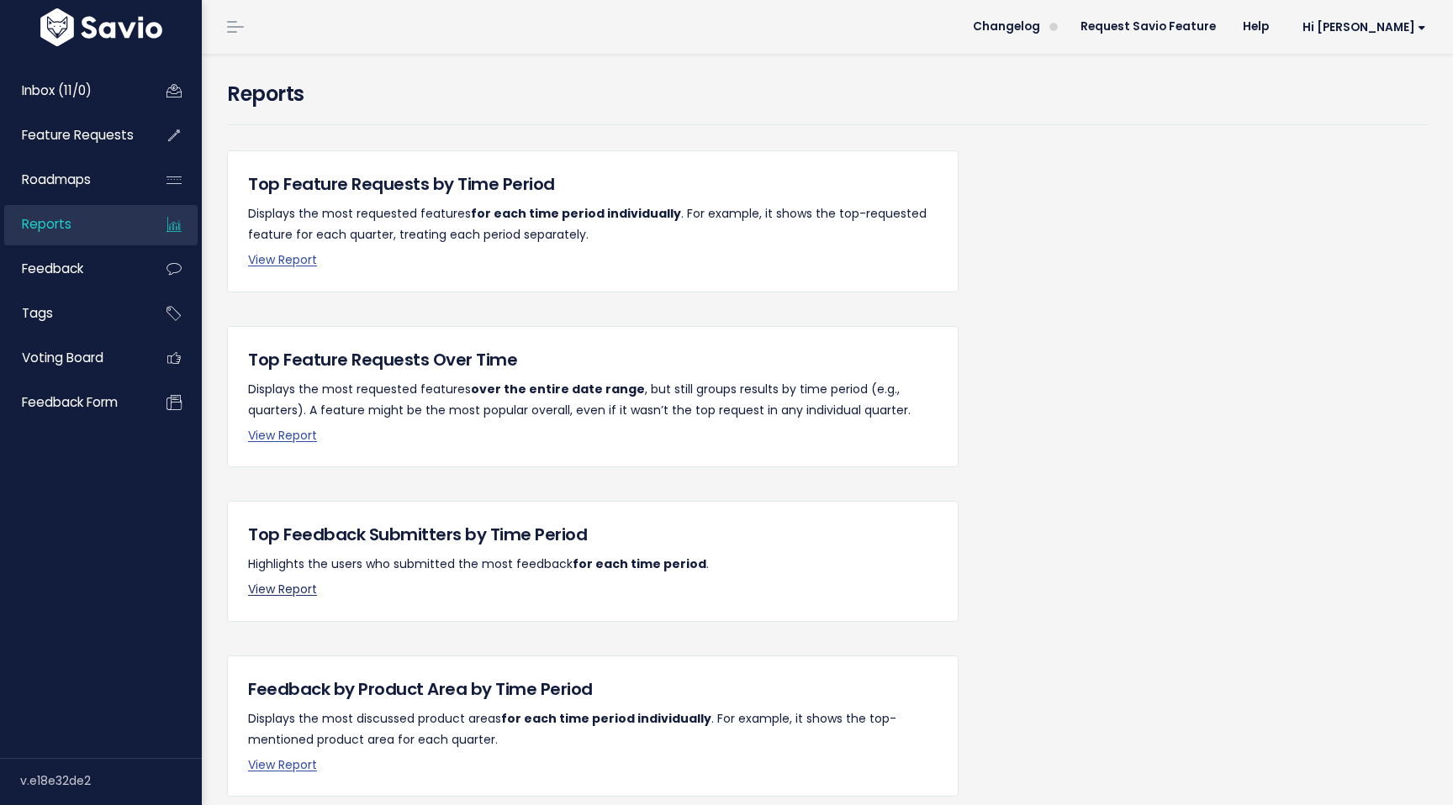
click at [272, 590] on link "View Report" at bounding box center [282, 589] width 69 height 17
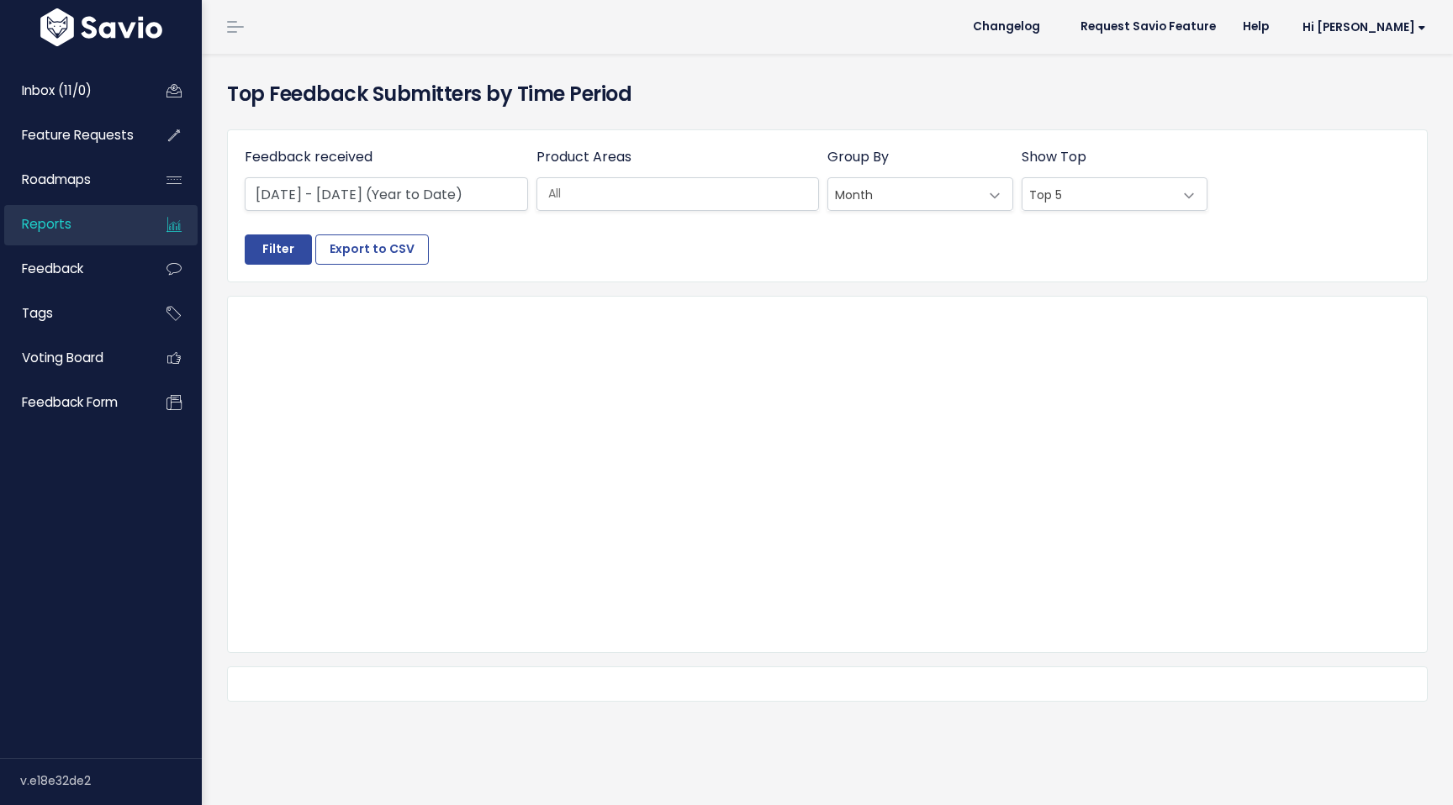
select select
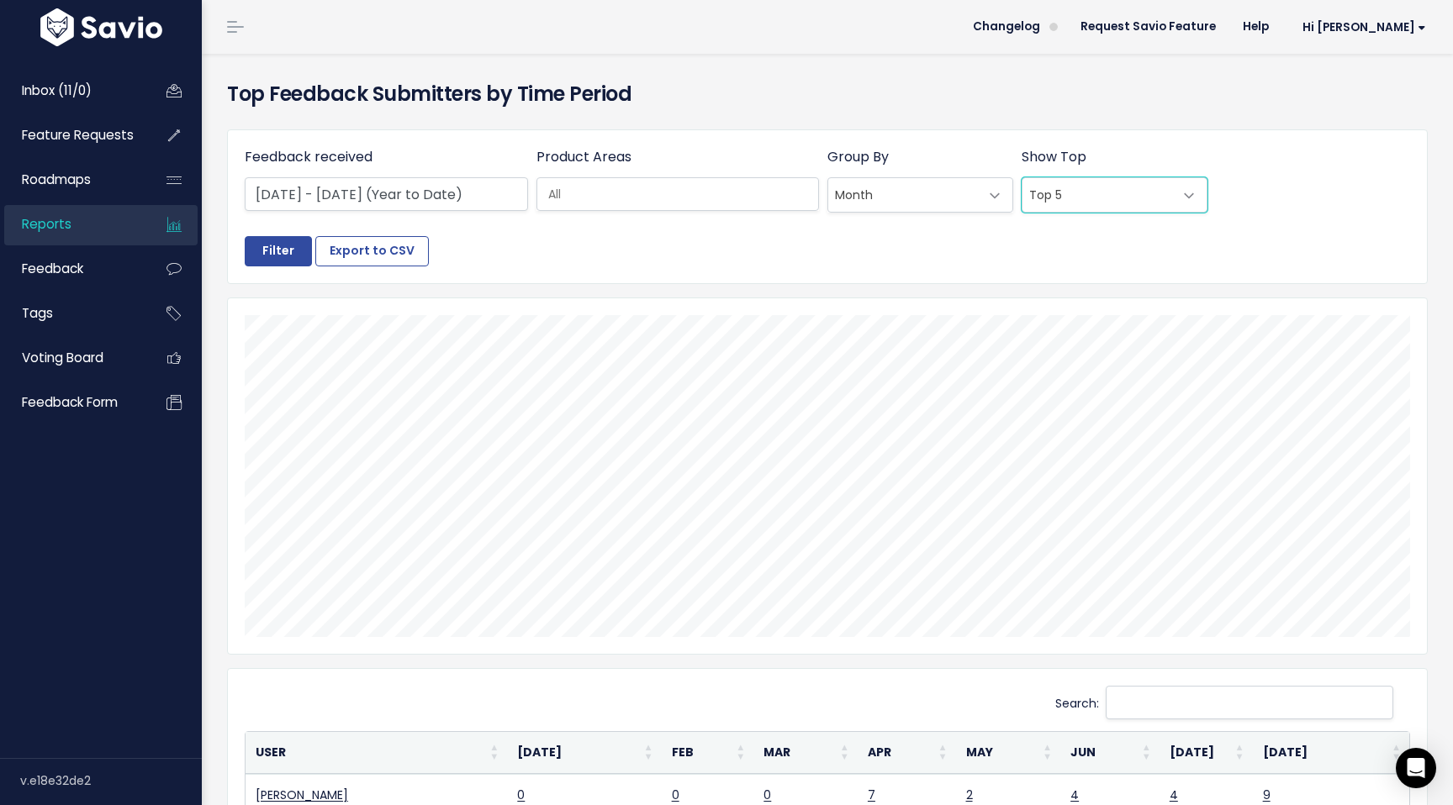
click at [1171, 190] on span "Top 5" at bounding box center [1097, 195] width 150 height 34
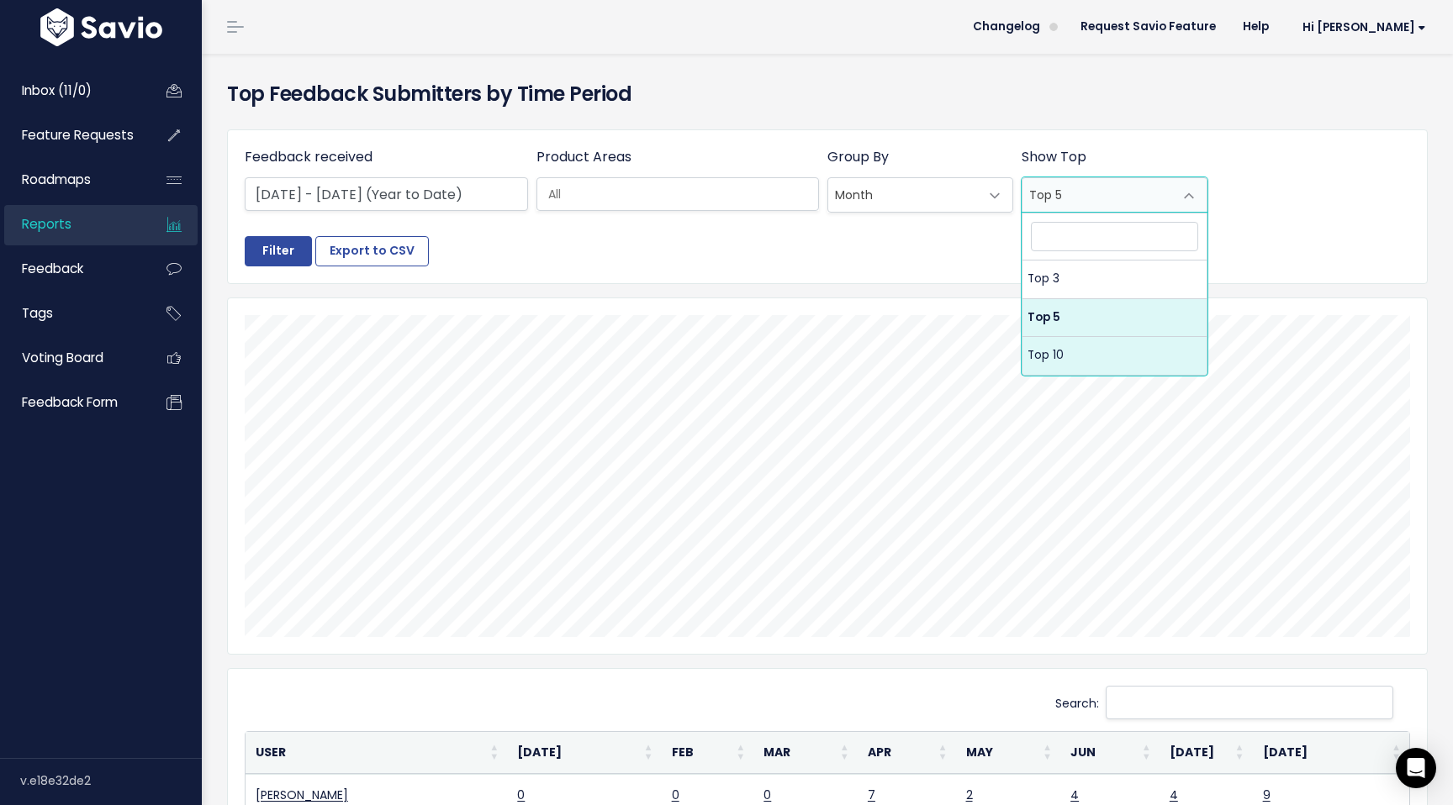
select select "10"
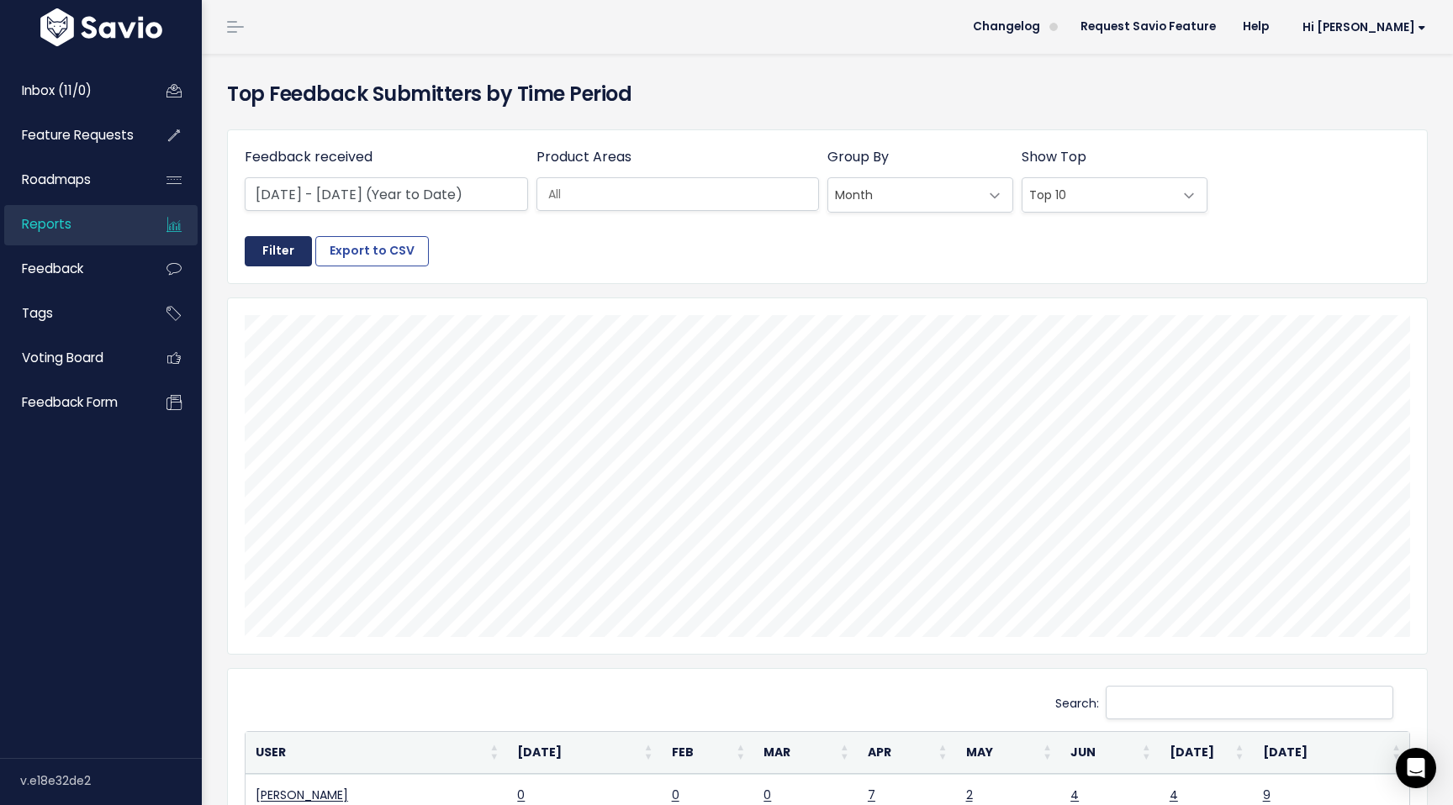
click at [263, 256] on input "Filter" at bounding box center [278, 251] width 67 height 30
click at [60, 95] on span "Inbox (11/0)" at bounding box center [57, 91] width 70 height 18
